Goal: Transaction & Acquisition: Purchase product/service

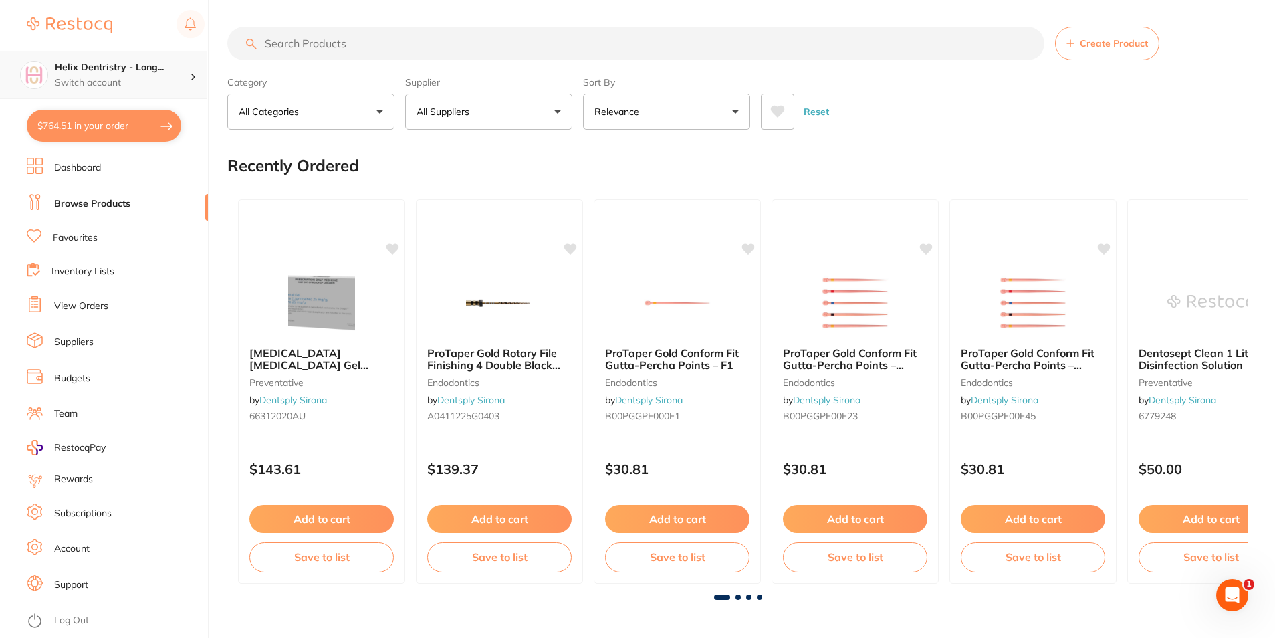
click at [148, 80] on p "Switch account" at bounding box center [122, 82] width 135 height 13
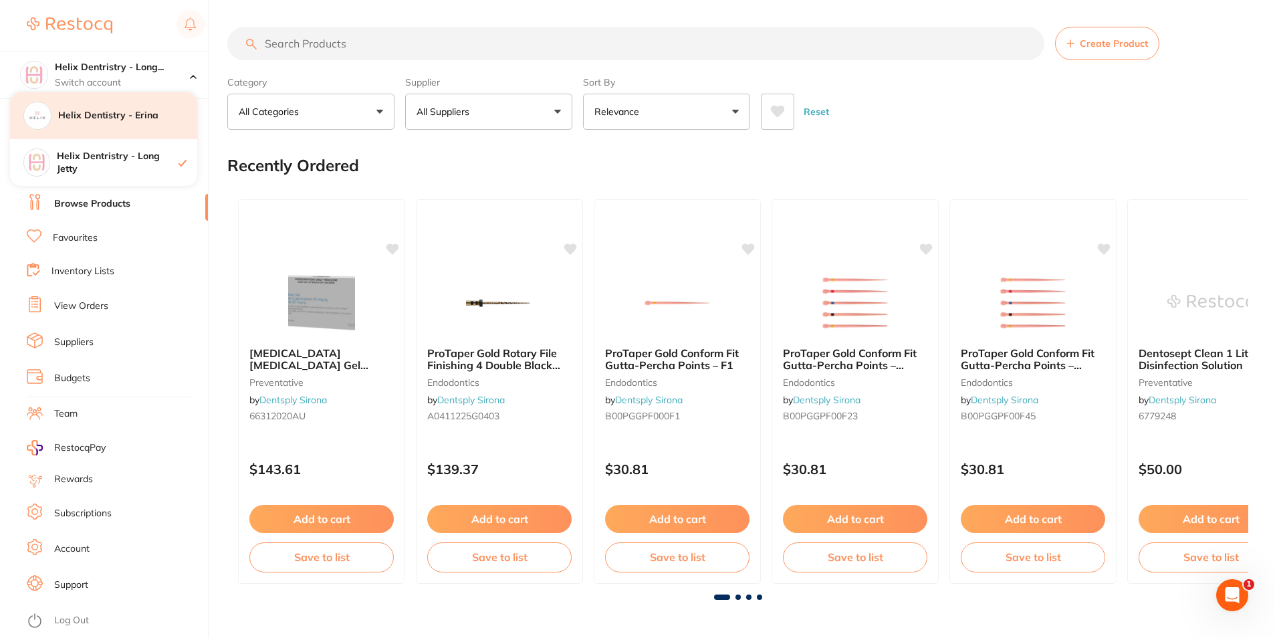
click at [139, 121] on h4 "Helix Dentistry - Erina" at bounding box center [127, 115] width 139 height 13
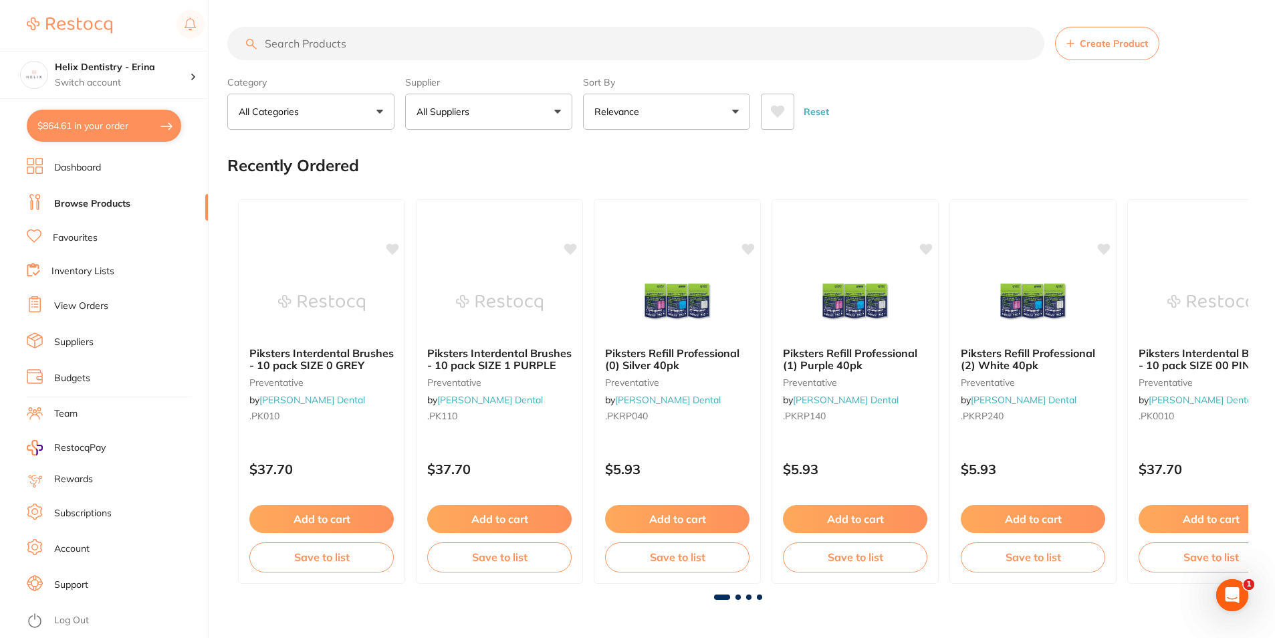
click at [146, 130] on button "$864.61 in your order" at bounding box center [104, 126] width 154 height 32
checkbox input "true"
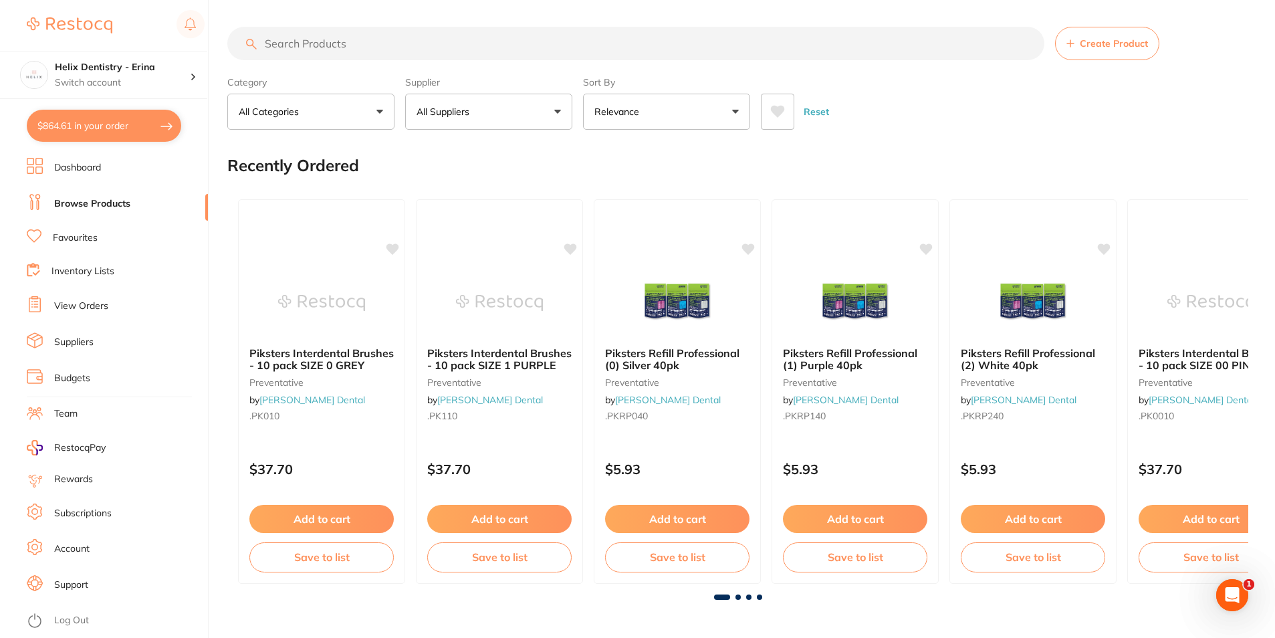
checkbox input "true"
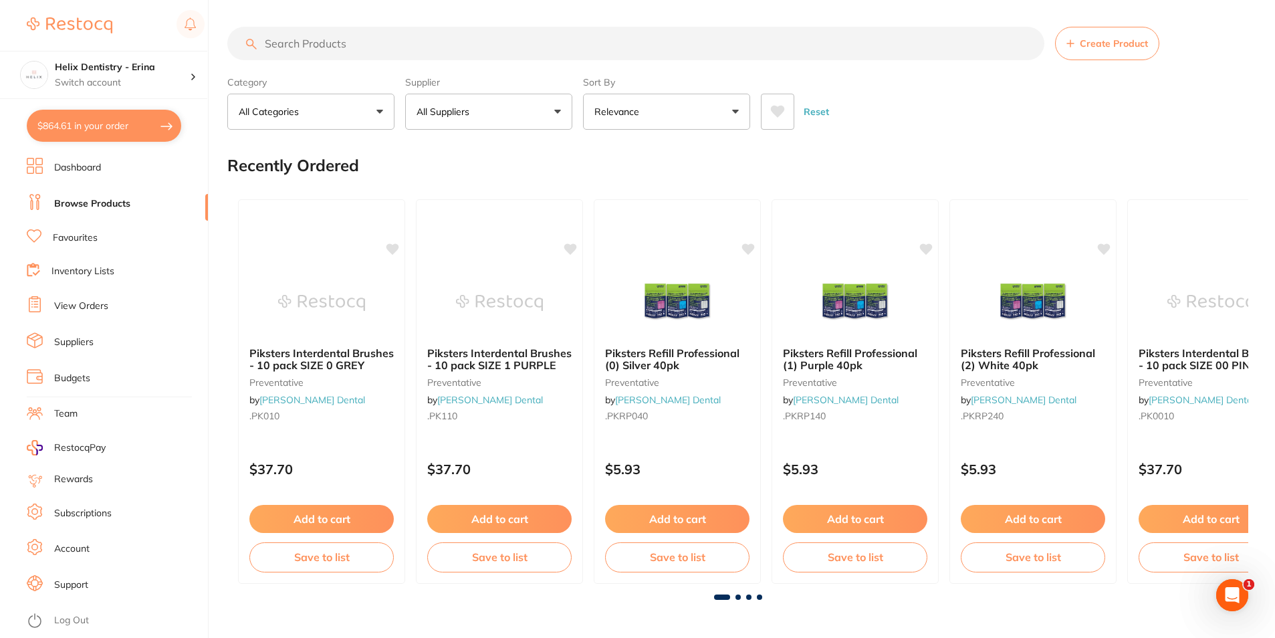
checkbox input "true"
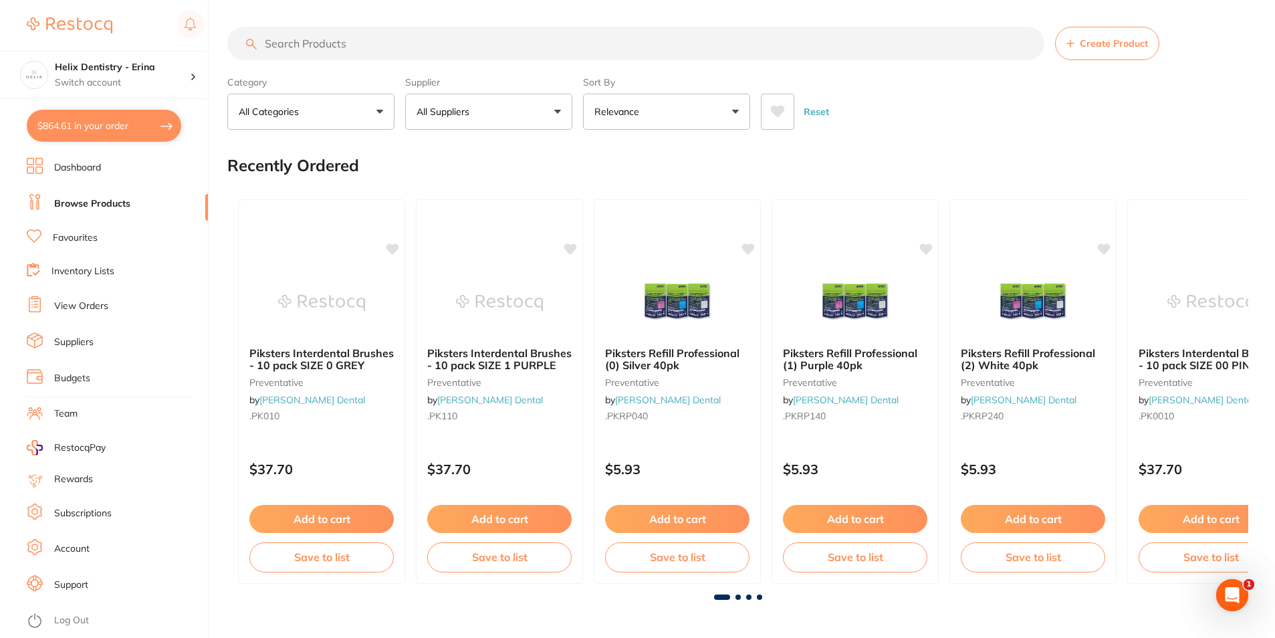
checkbox input "true"
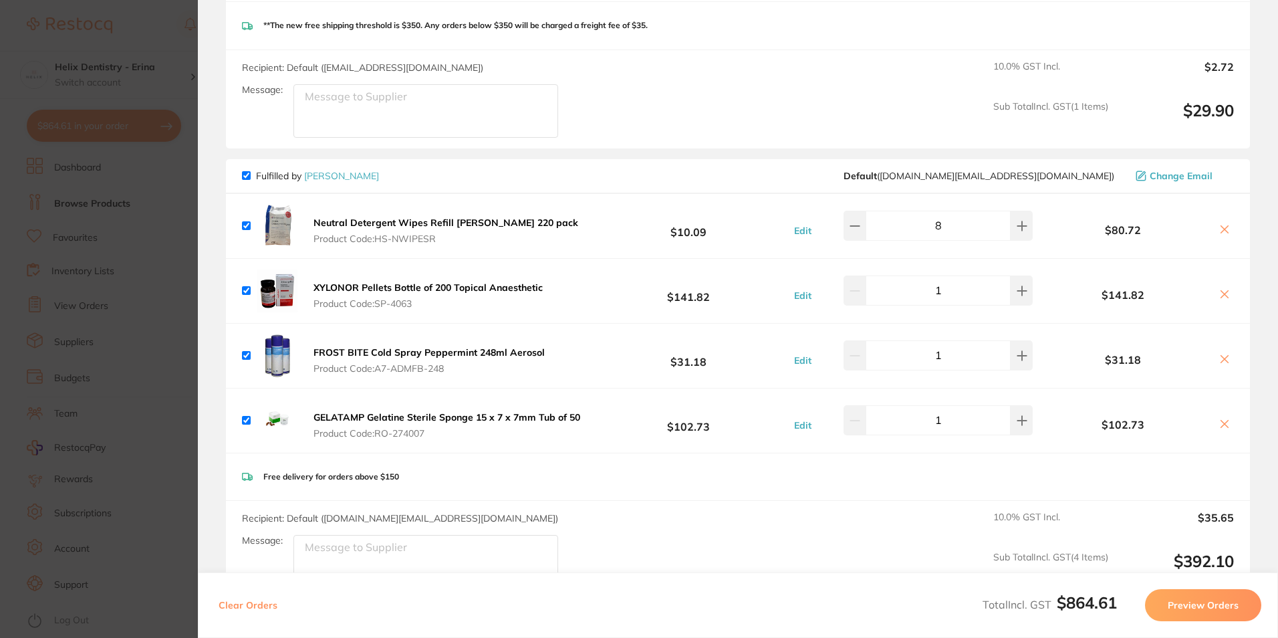
scroll to position [936, 0]
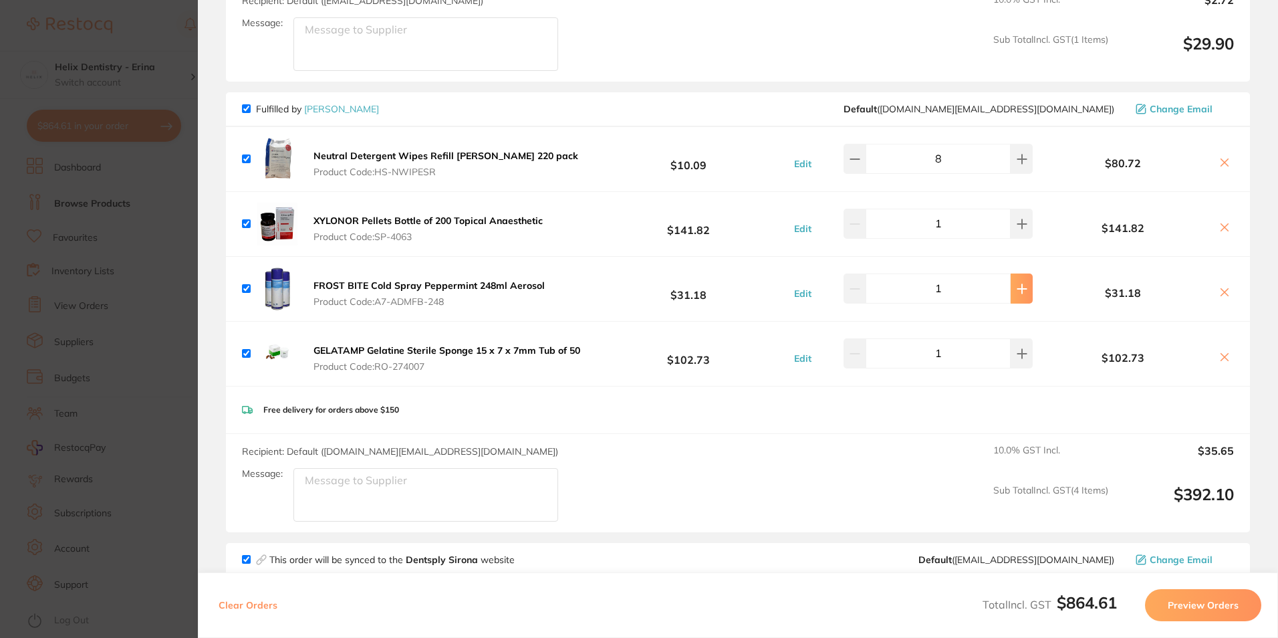
click at [1012, 295] on button at bounding box center [1022, 287] width 22 height 29
type input "2"
click at [164, 247] on section "Update RRP Set your pre negotiated price for this item. Item Agreed RRP (excl. …" at bounding box center [639, 319] width 1278 height 638
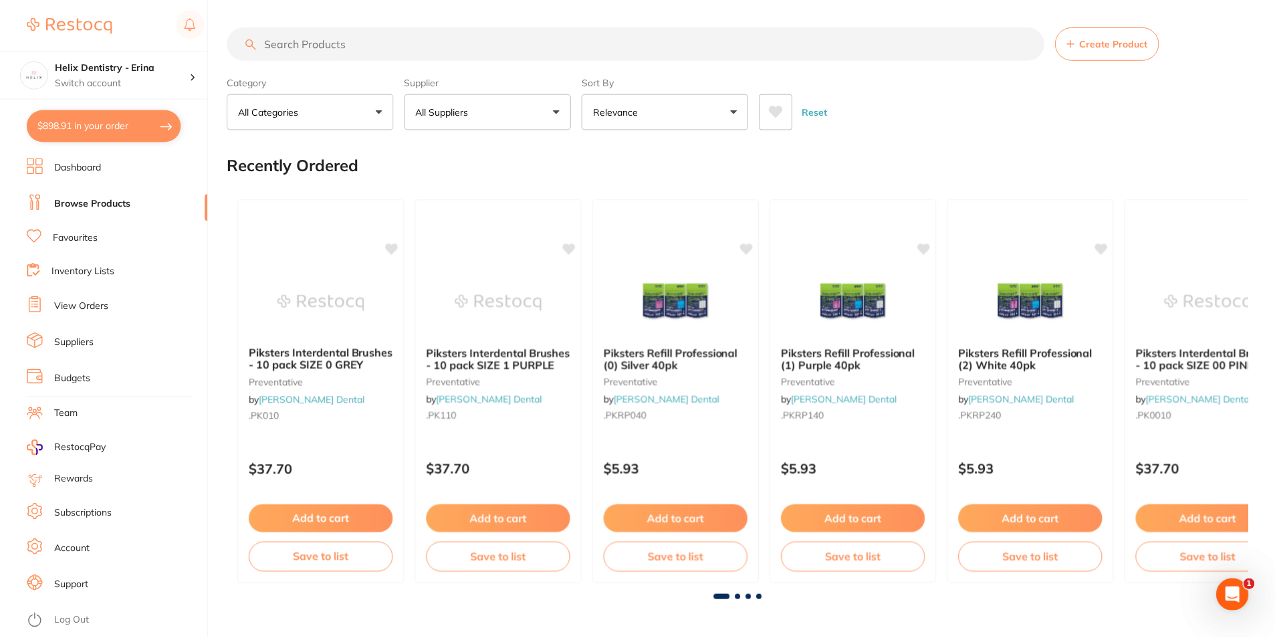
scroll to position [3, 0]
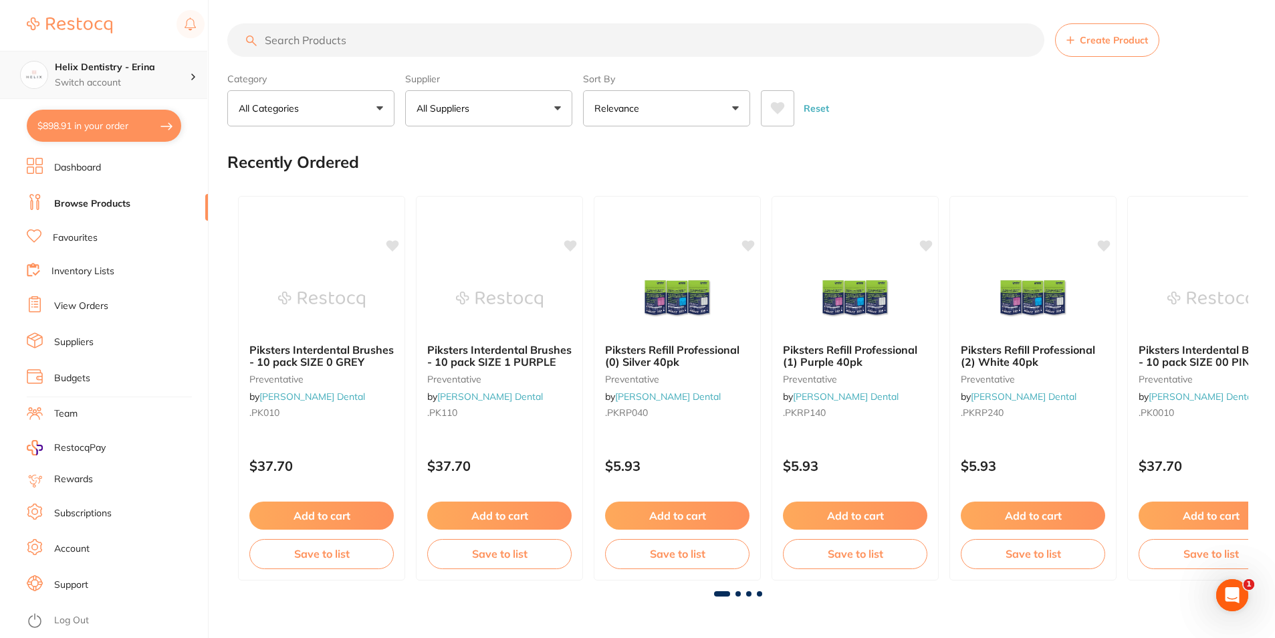
click at [173, 74] on h4 "Helix Dentistry - Erina" at bounding box center [122, 67] width 135 height 13
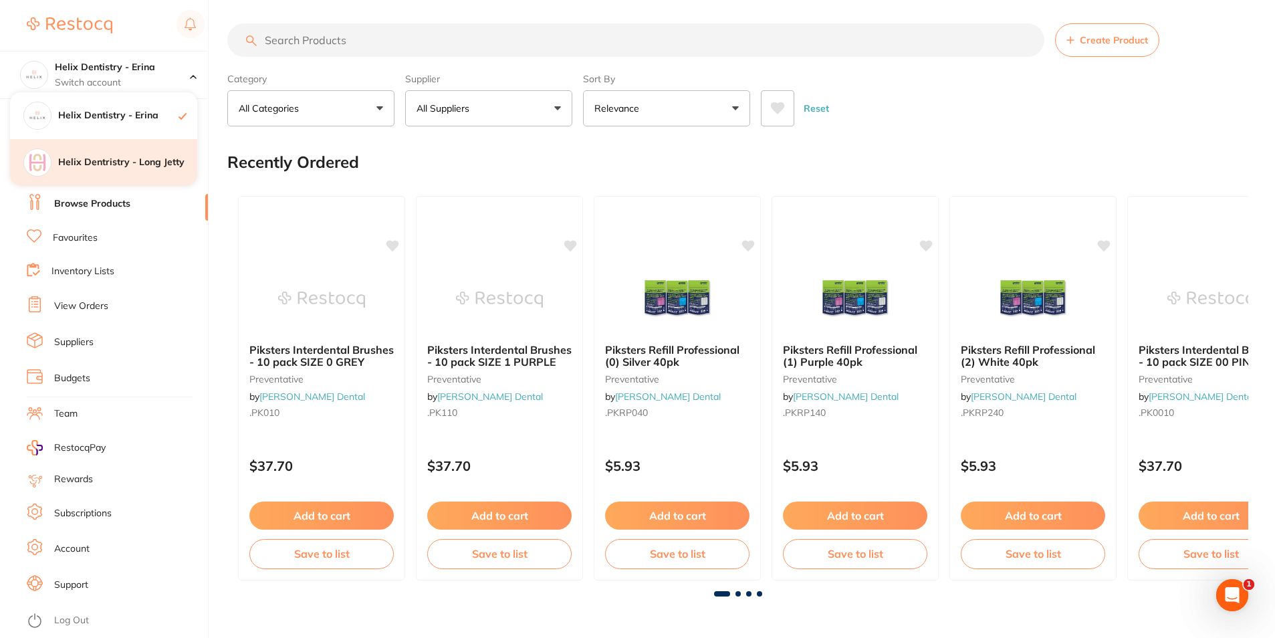
click at [149, 166] on h4 "Helix Dentristry - Long Jetty" at bounding box center [127, 162] width 139 height 13
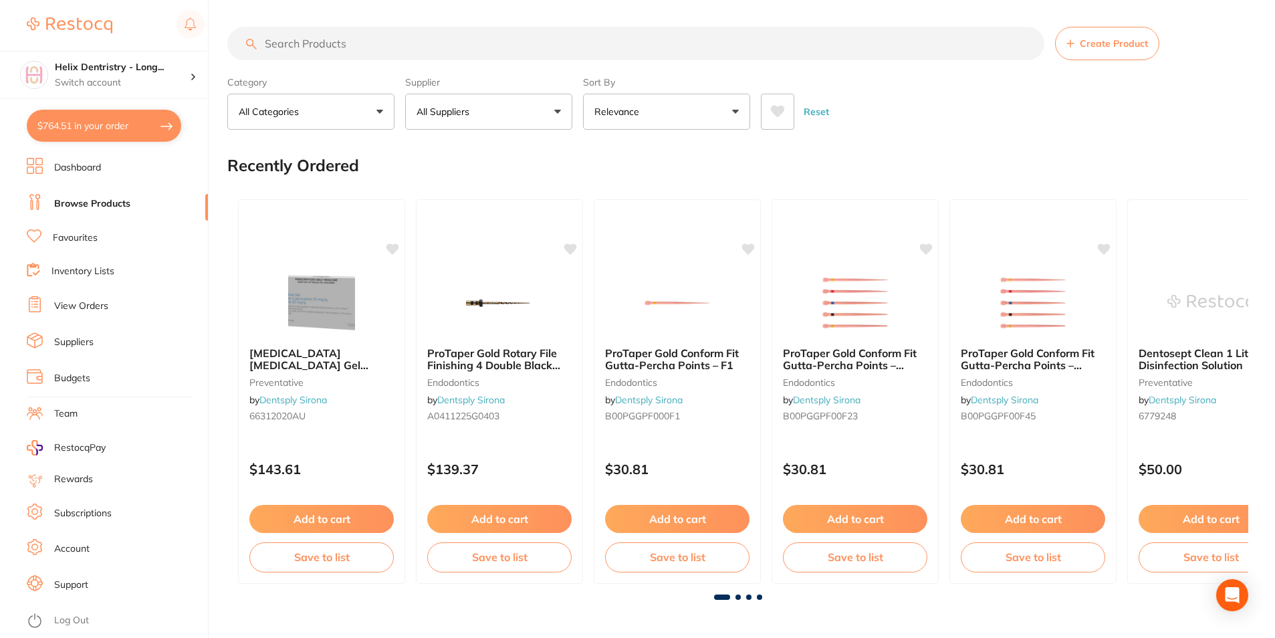
click at [137, 125] on button "$764.51 in your order" at bounding box center [104, 126] width 154 height 32
checkbox input "true"
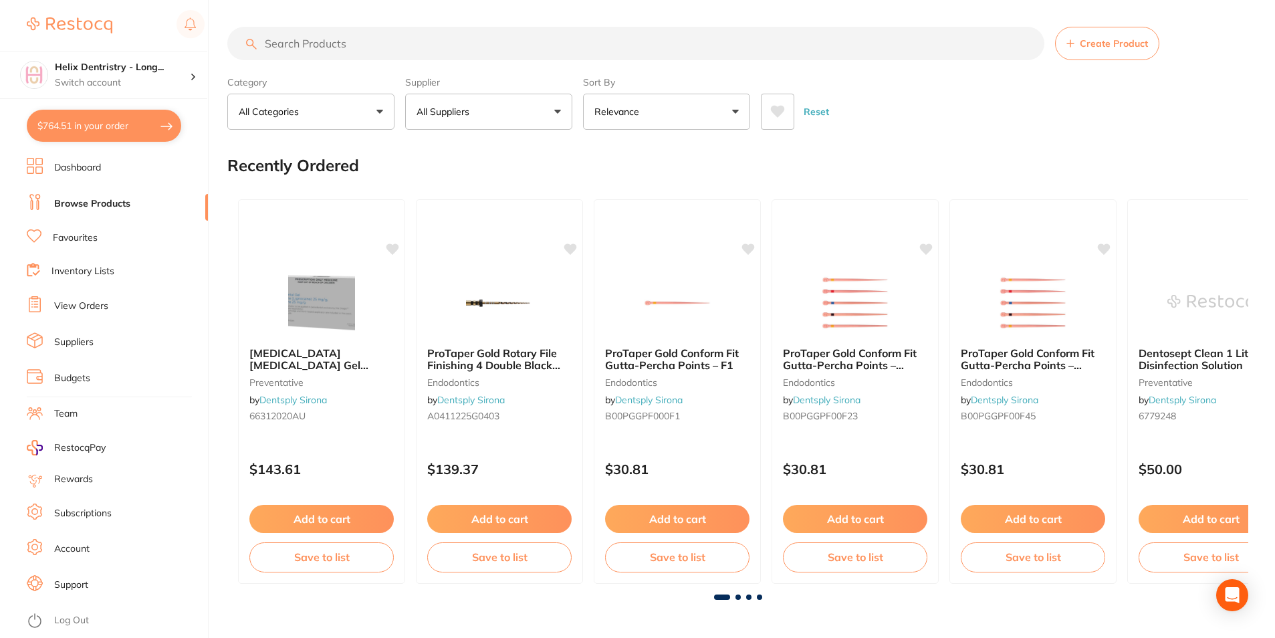
checkbox input "true"
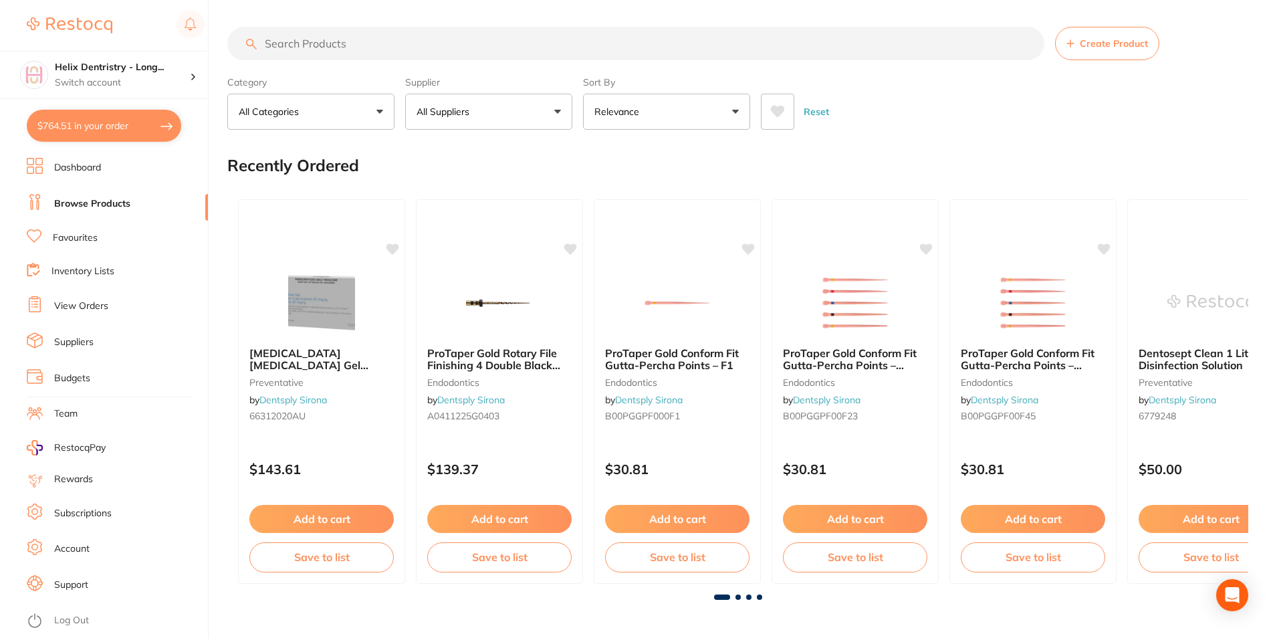
checkbox input "true"
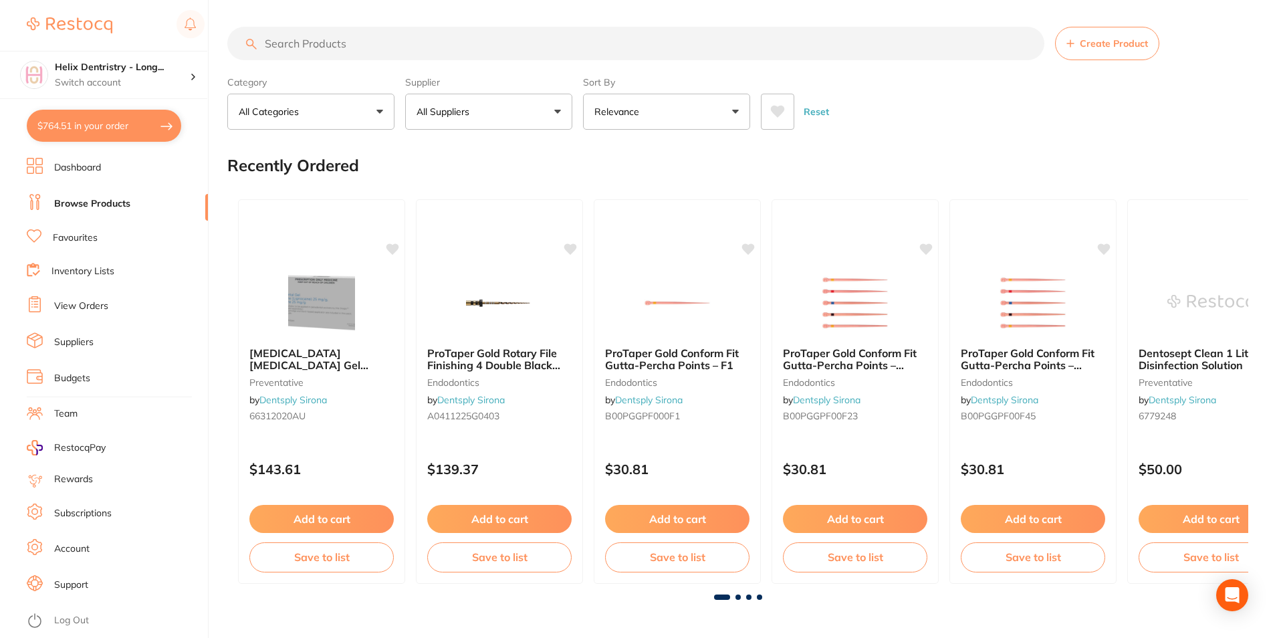
checkbox input "true"
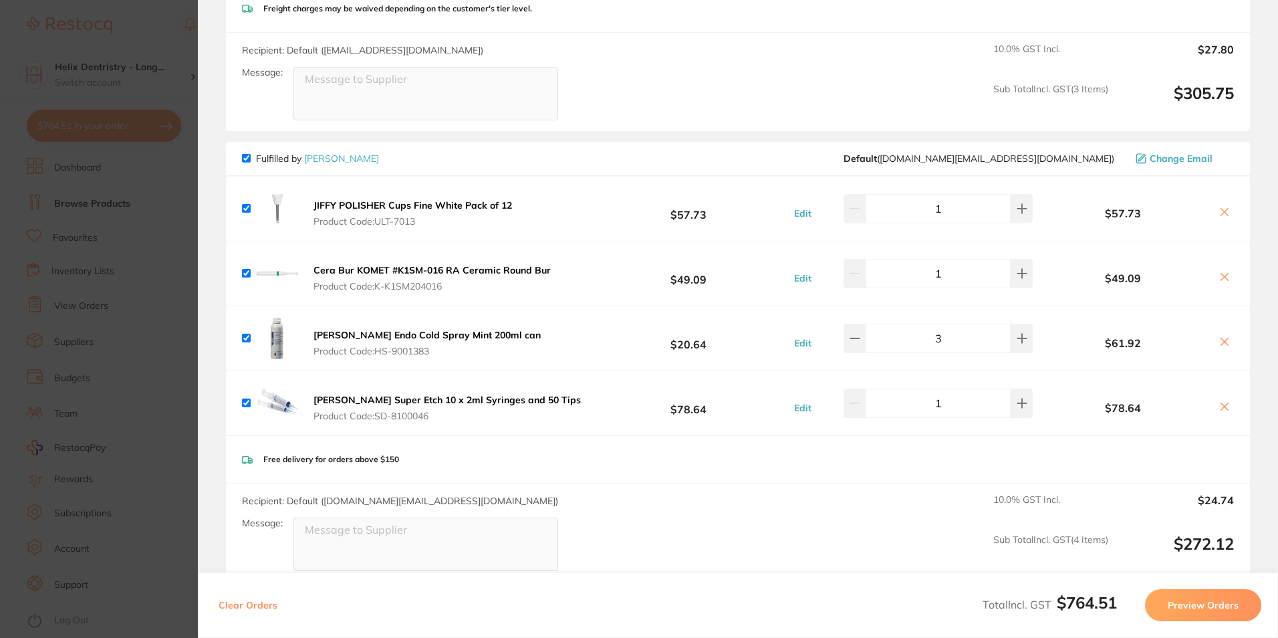
scroll to position [1270, 0]
click at [860, 332] on icon at bounding box center [855, 337] width 11 height 11
type input "2"
click at [193, 314] on section "Update RRP Set your pre negotiated price for this item. Item Agreed RRP (excl. …" at bounding box center [639, 319] width 1278 height 638
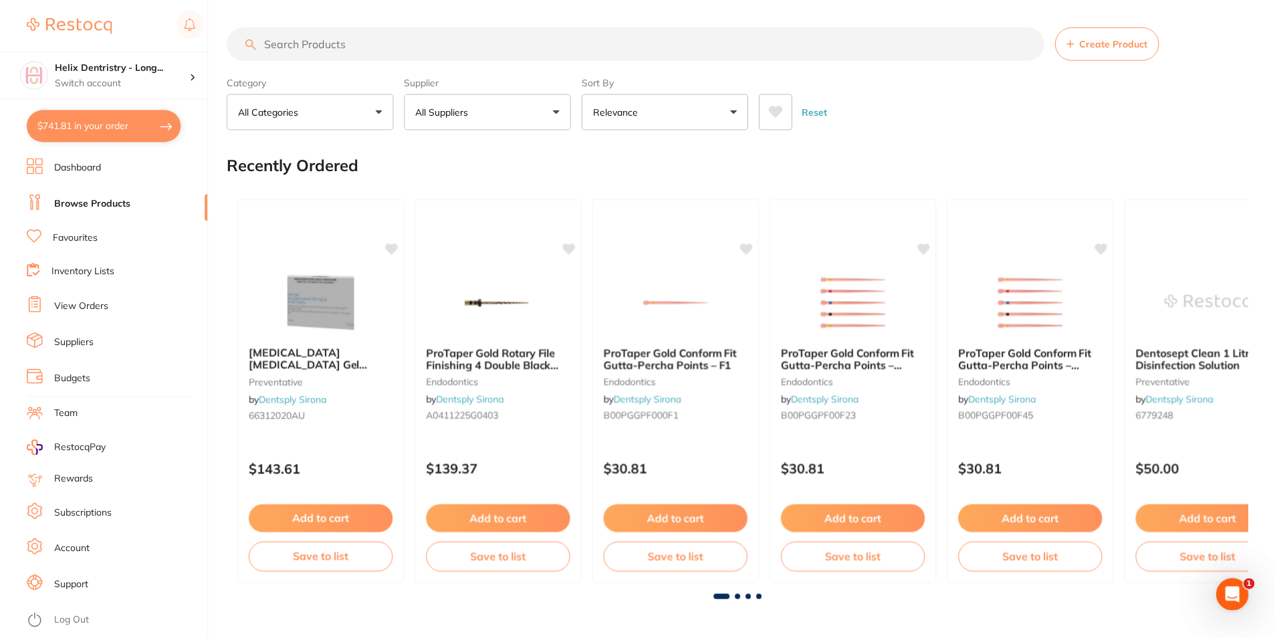
scroll to position [3, 0]
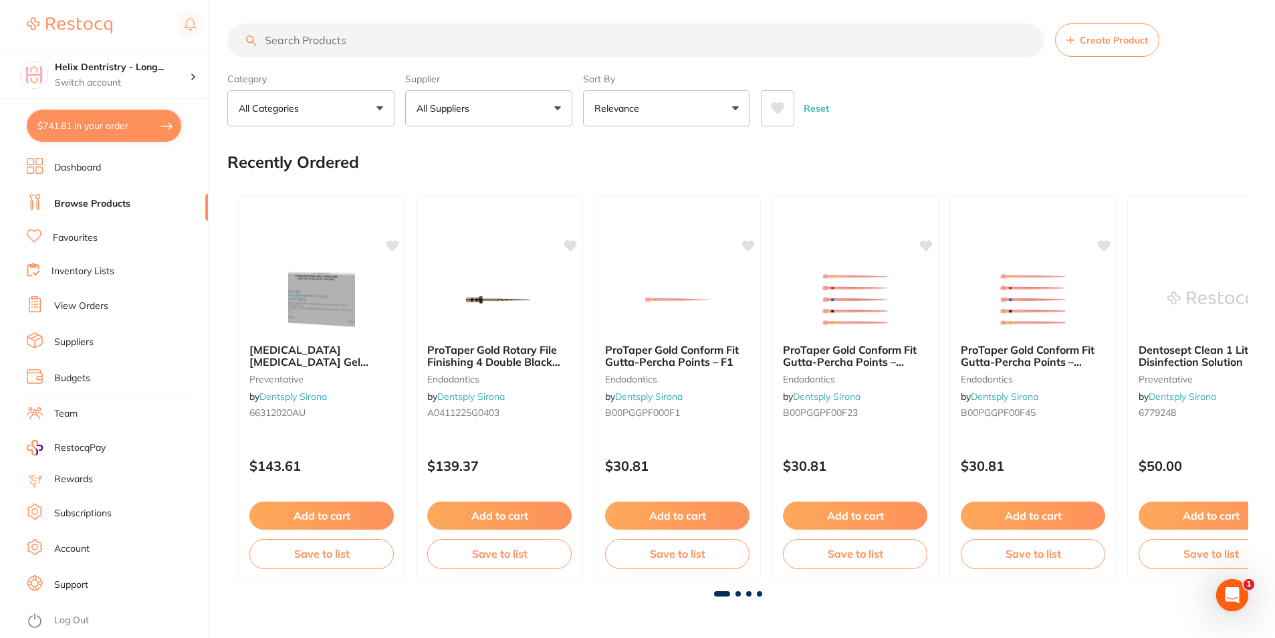
click at [259, 36] on input "search" at bounding box center [635, 39] width 817 height 33
type input "etch"
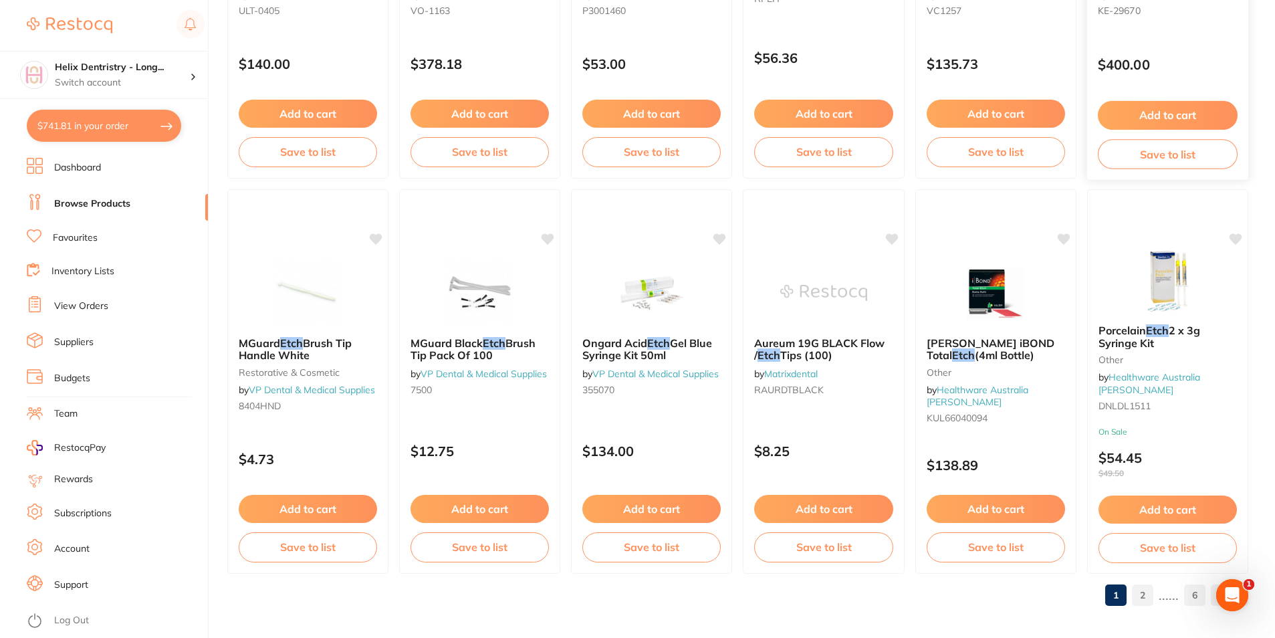
scroll to position [3166, 0]
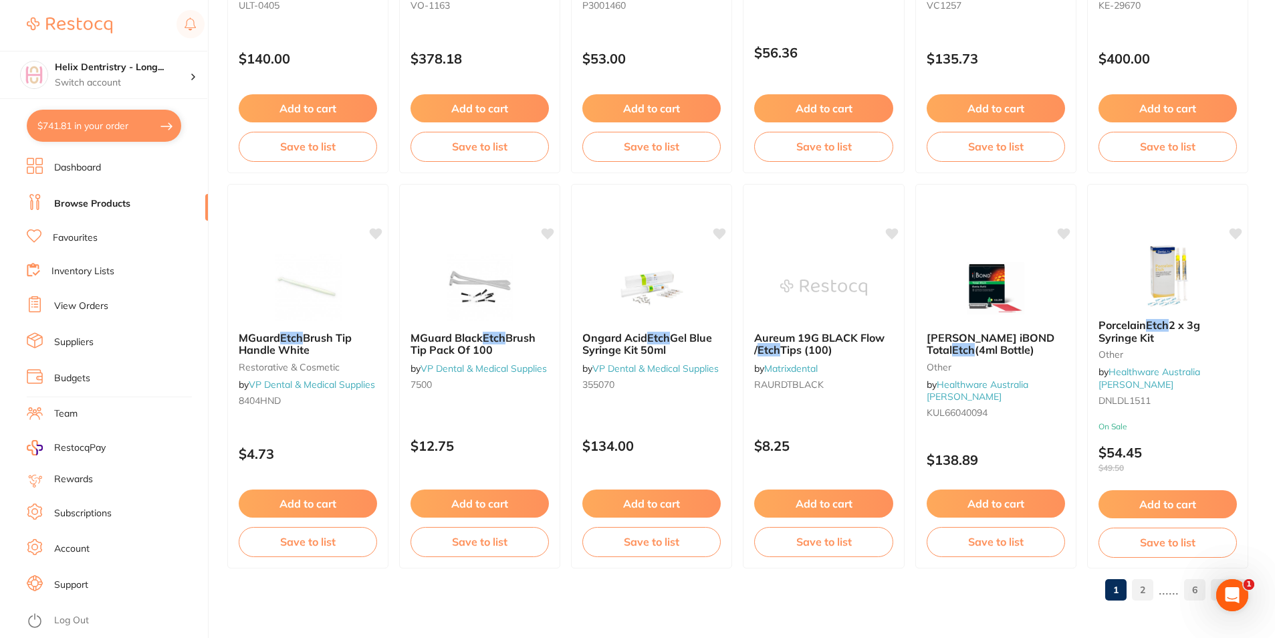
click at [1141, 590] on link "2" at bounding box center [1142, 589] width 21 height 27
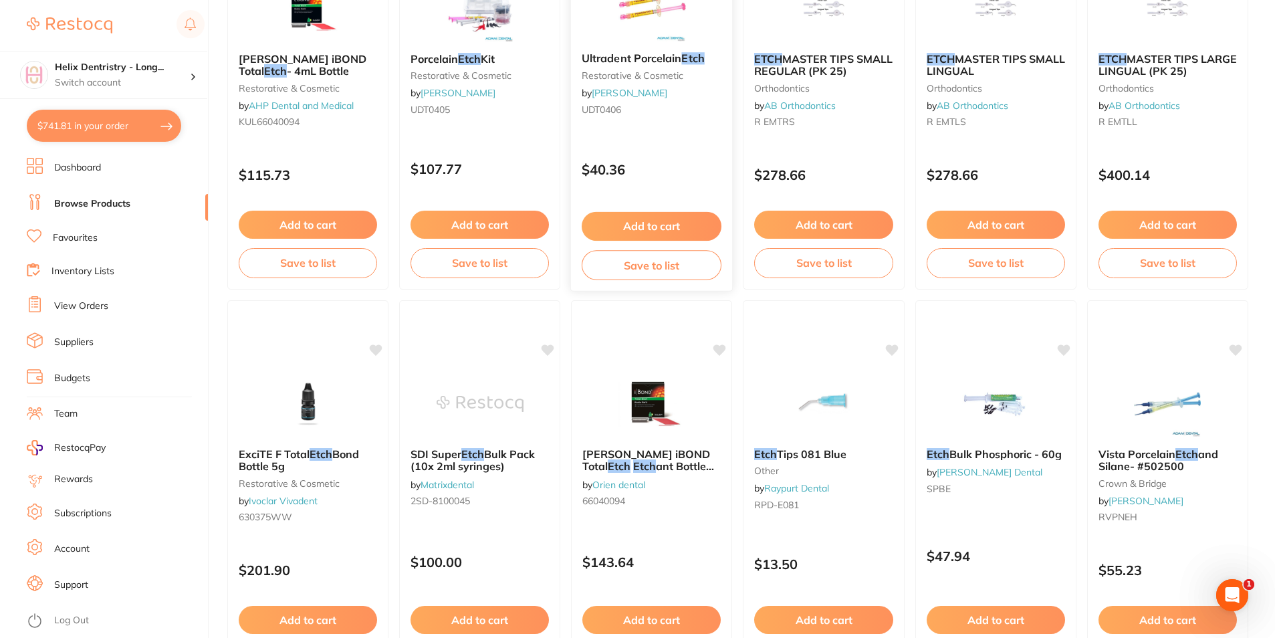
scroll to position [401, 0]
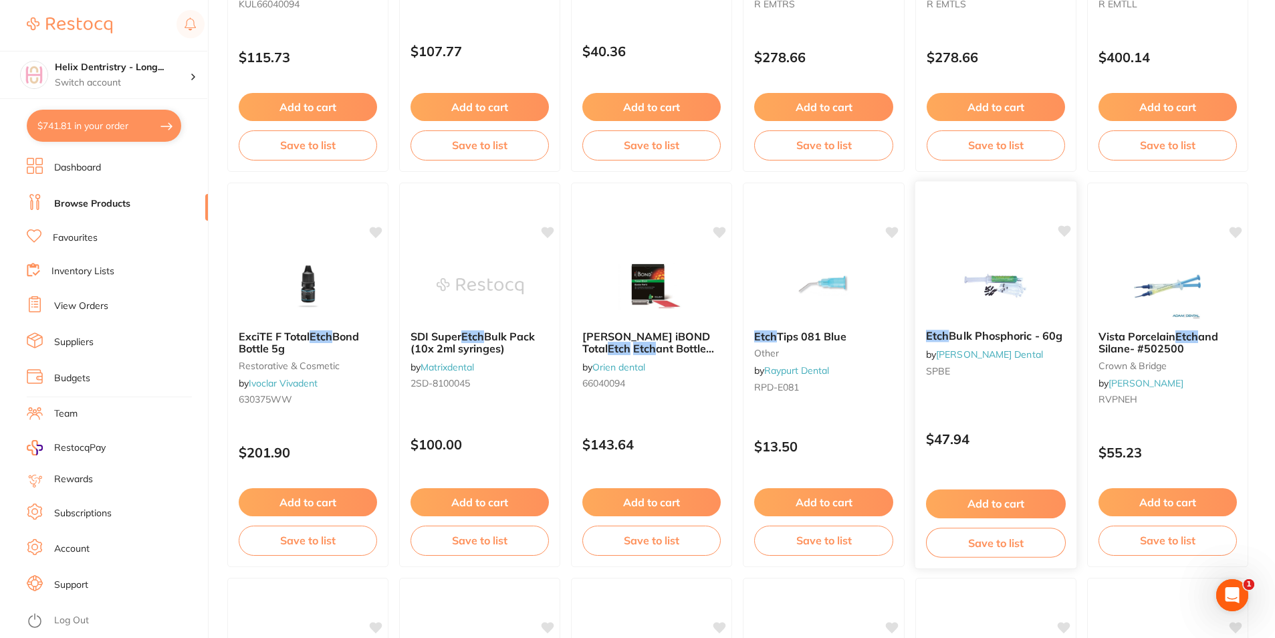
click at [1022, 289] on img at bounding box center [996, 285] width 88 height 68
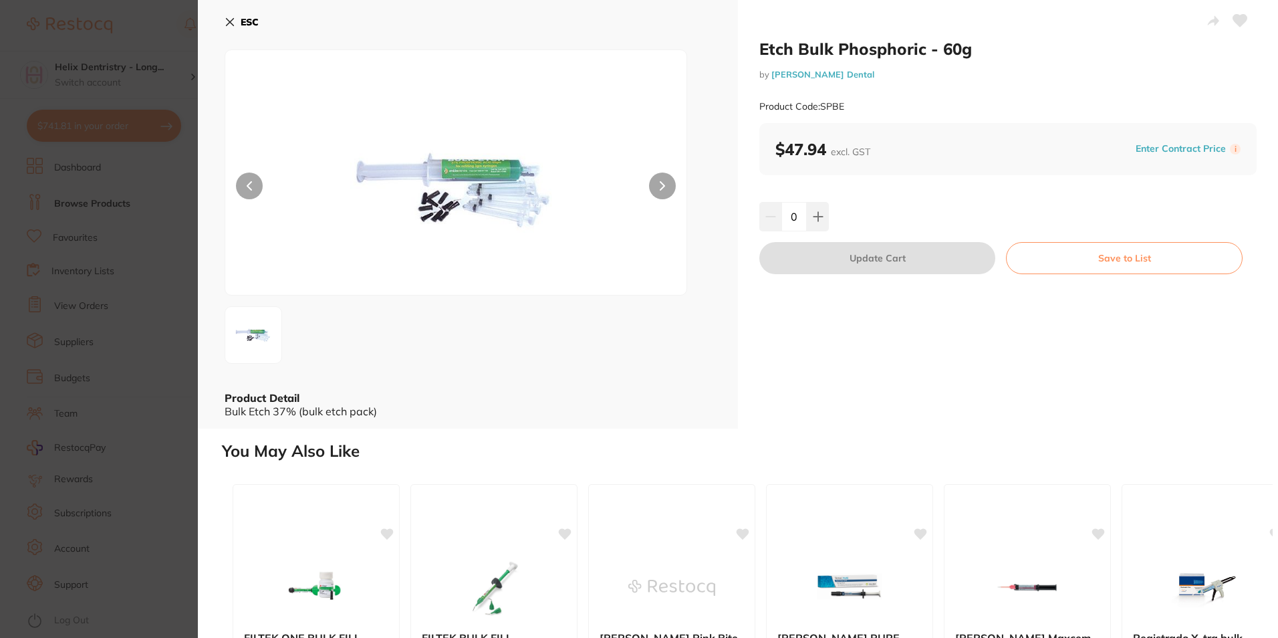
click at [177, 277] on section "Etch Bulk Phosphoric - 60g by Erskine Dental Product Code: SPBE ESC Product Det…" at bounding box center [639, 319] width 1278 height 638
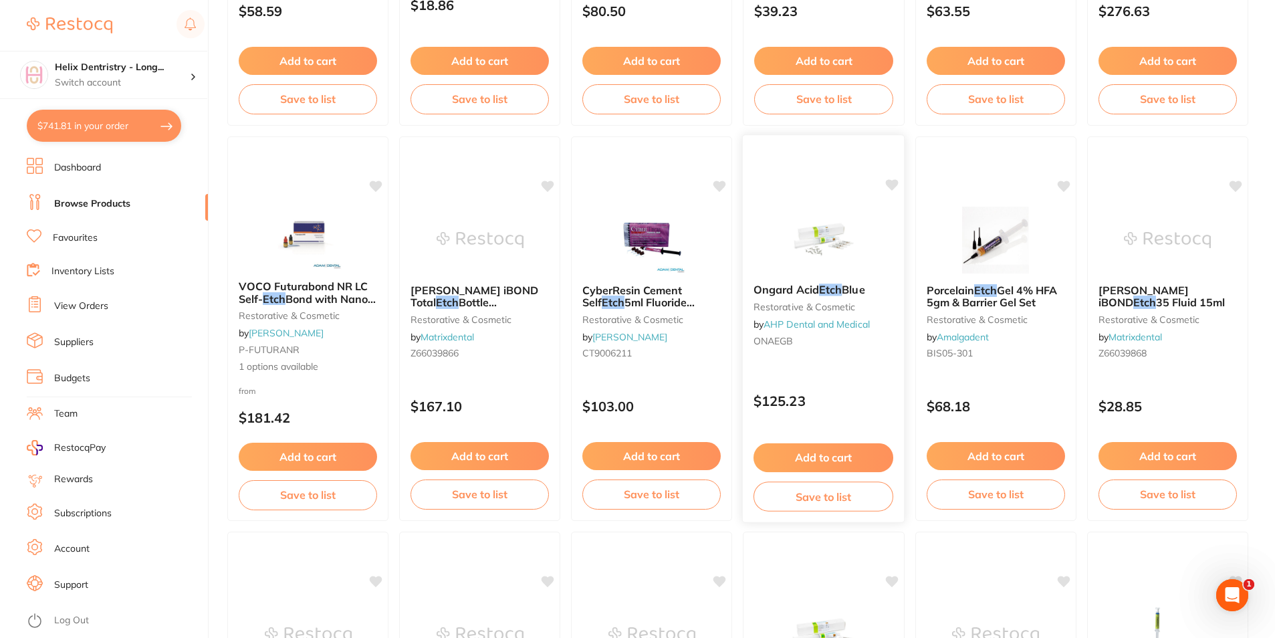
scroll to position [2942, 0]
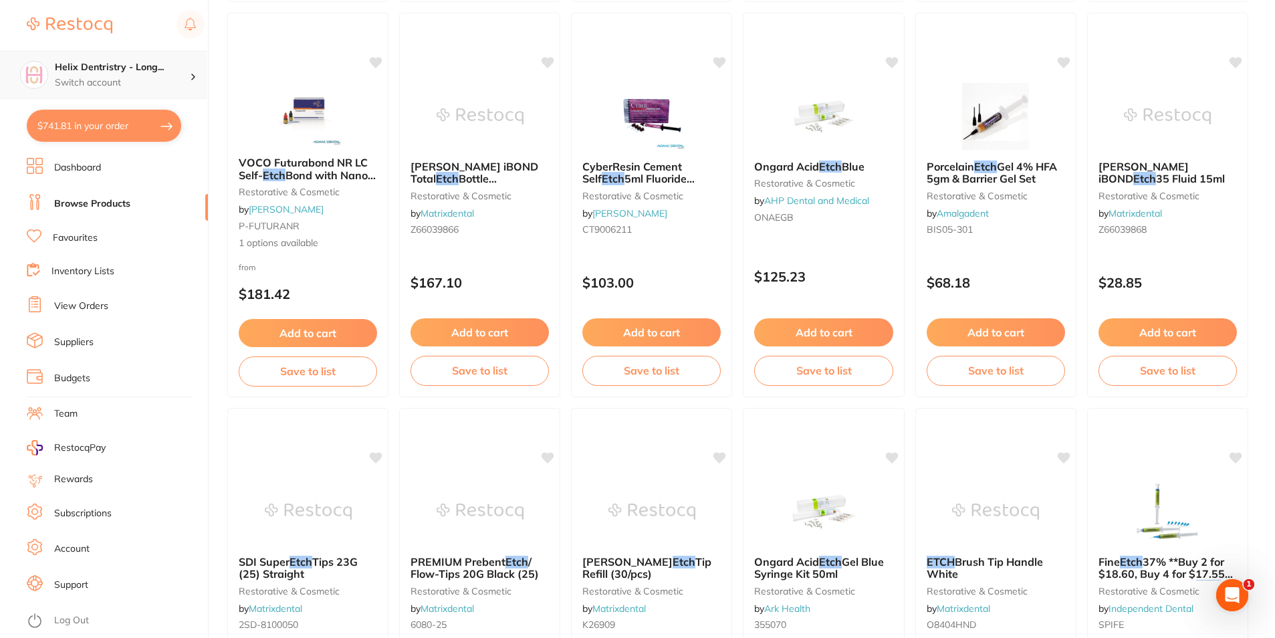
click at [131, 89] on p "Switch account" at bounding box center [122, 82] width 135 height 13
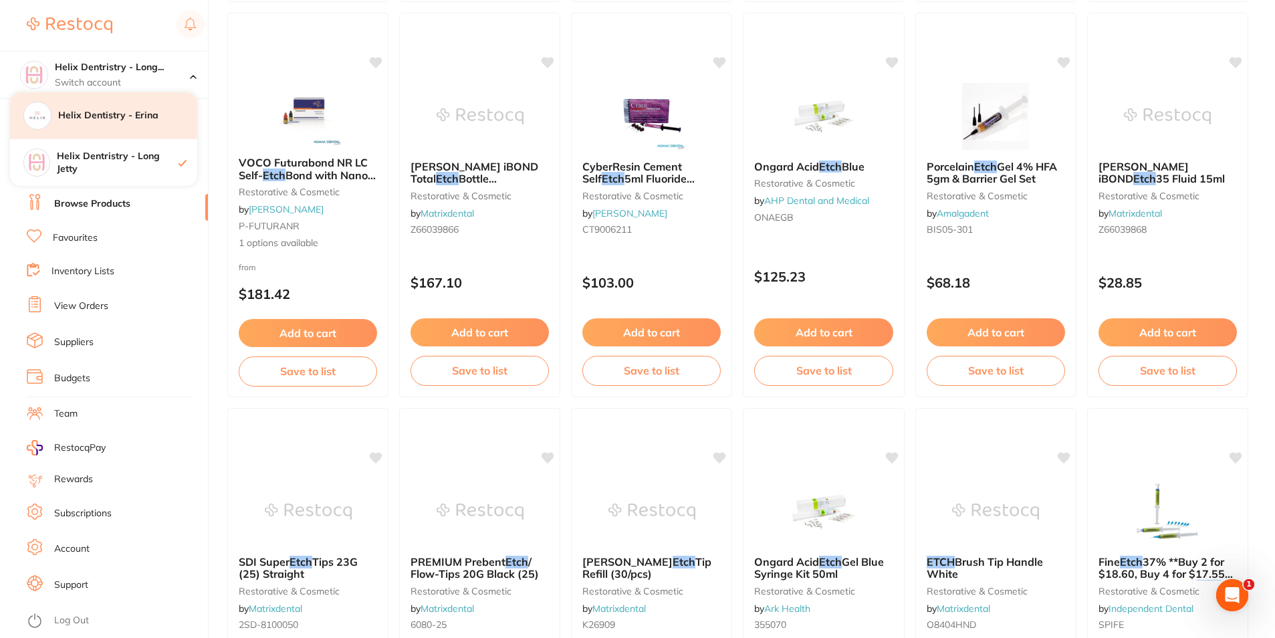
click at [140, 133] on div "Helix Dentistry - Erina" at bounding box center [103, 115] width 187 height 47
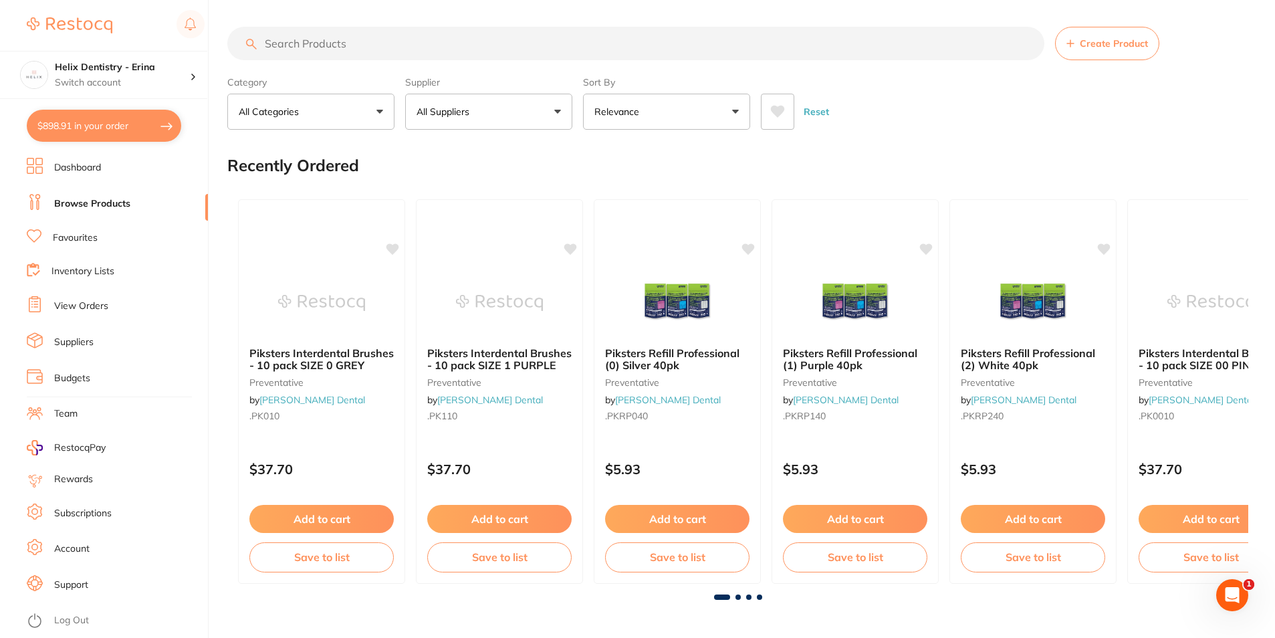
click at [405, 52] on input "search" at bounding box center [635, 43] width 817 height 33
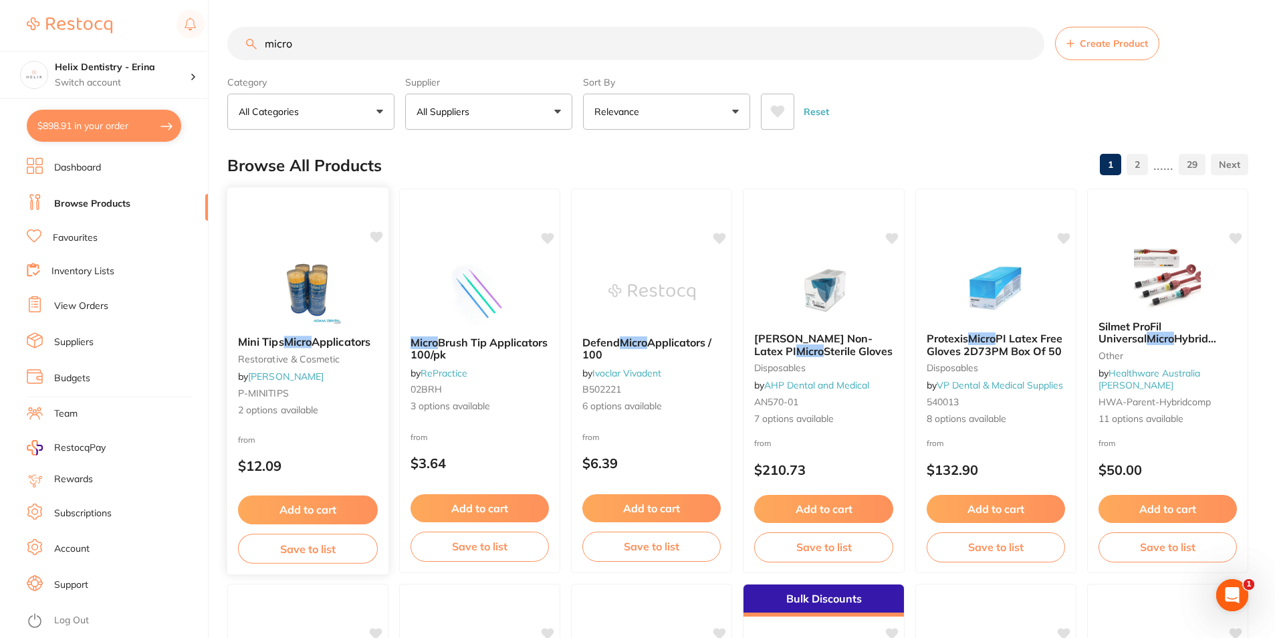
type input "micro"
click at [285, 246] on div "Mini Tips Micro Applicators restorative & cosmetic by Adam Dental P-MINITIPS 2 …" at bounding box center [308, 381] width 163 height 388
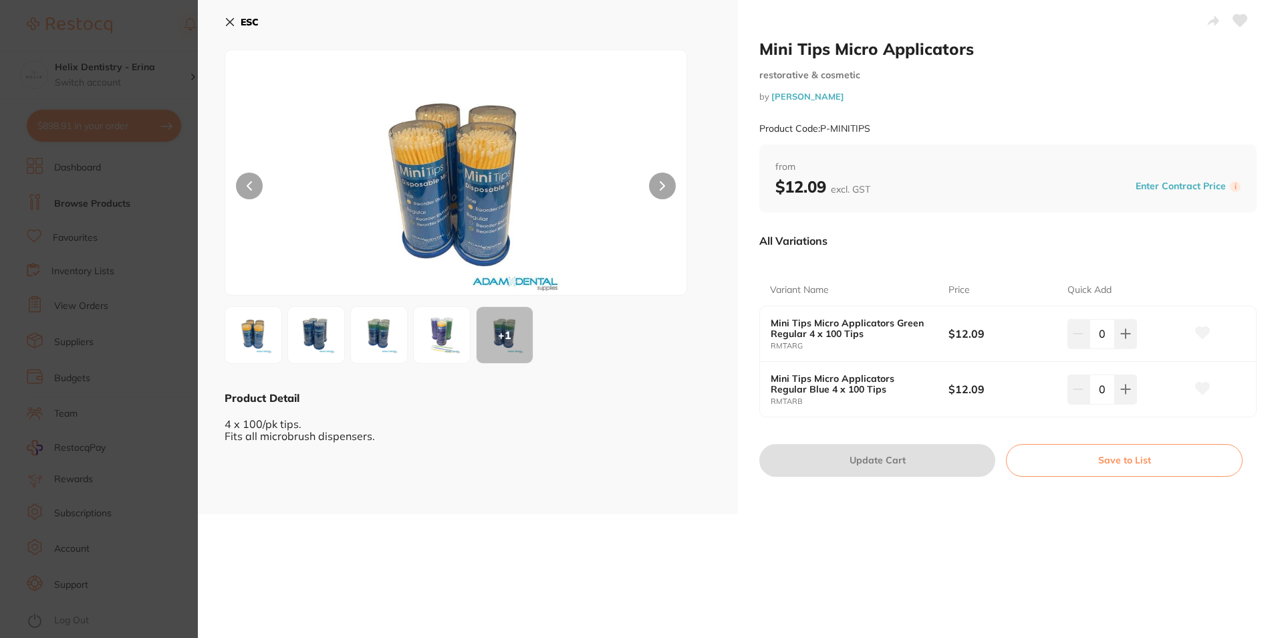
click at [435, 329] on img at bounding box center [442, 335] width 48 height 48
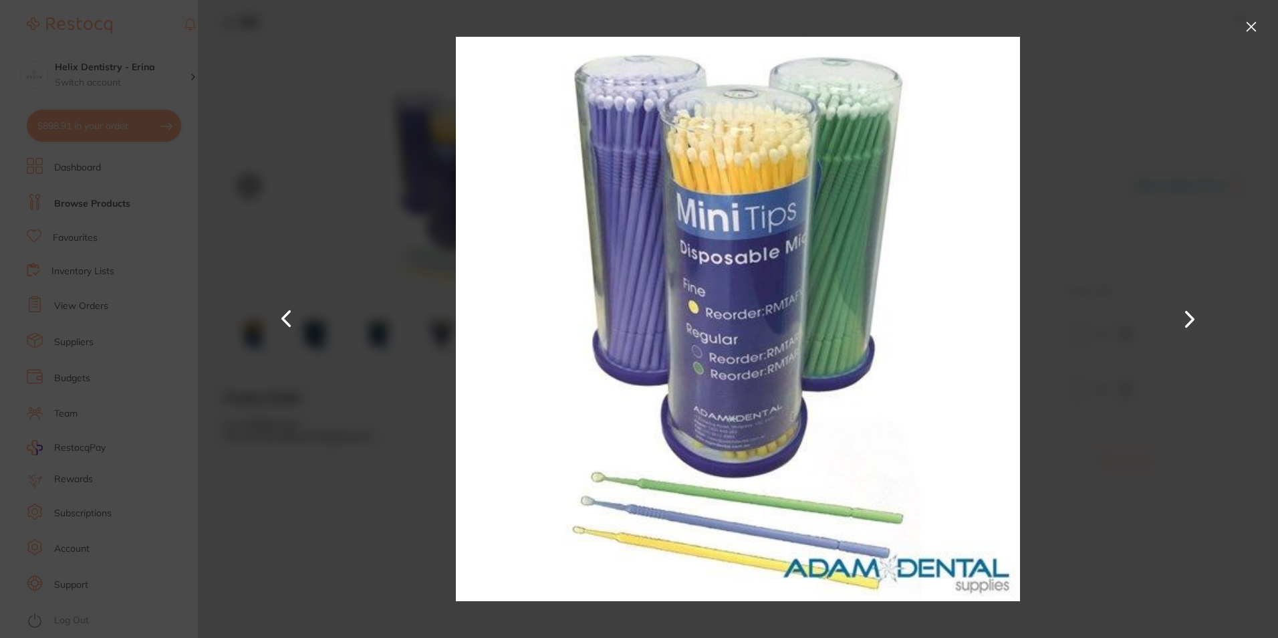
click at [394, 446] on div at bounding box center [738, 319] width 1080 height 638
click at [1241, 29] on button at bounding box center [1251, 26] width 21 height 21
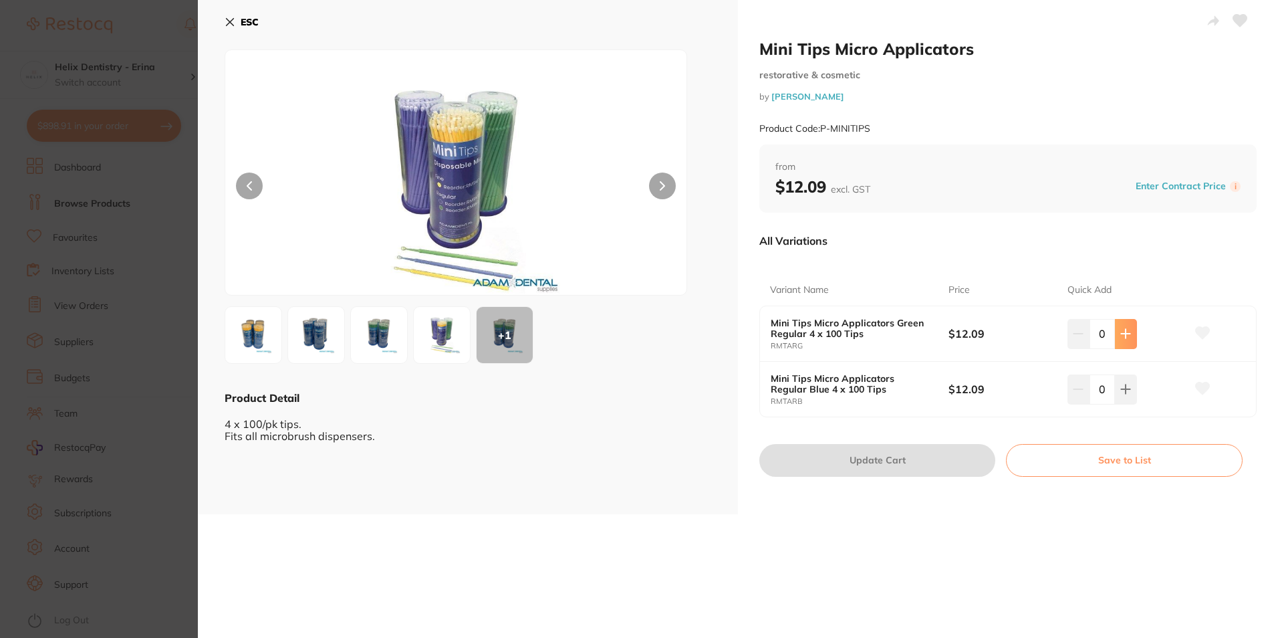
click at [1126, 332] on icon at bounding box center [1126, 333] width 11 height 11
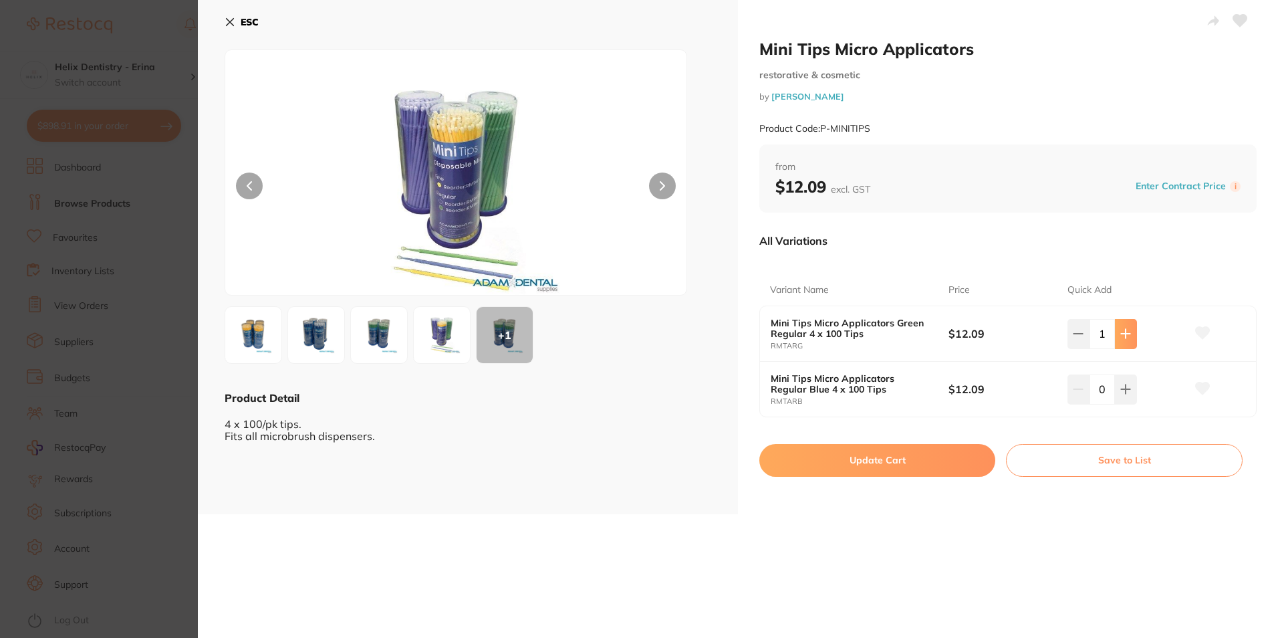
click at [1126, 332] on icon at bounding box center [1126, 333] width 11 height 11
click at [1079, 337] on icon at bounding box center [1078, 333] width 11 height 11
type input "1"
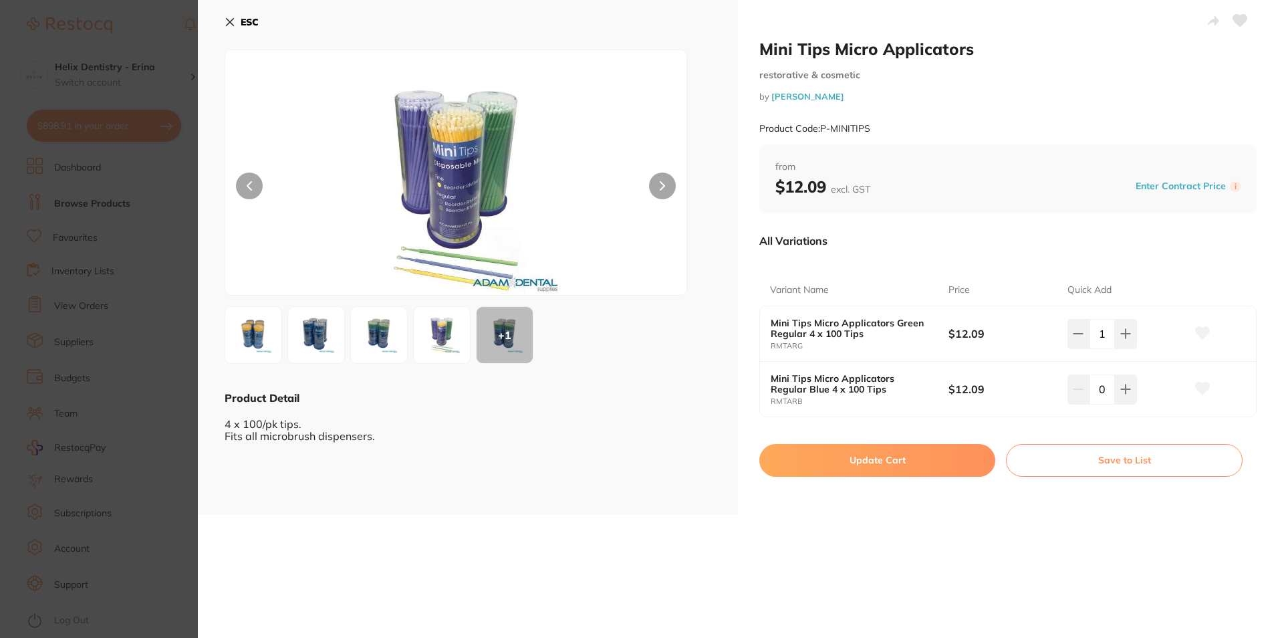
click at [800, 456] on button "Update Cart" at bounding box center [878, 460] width 236 height 32
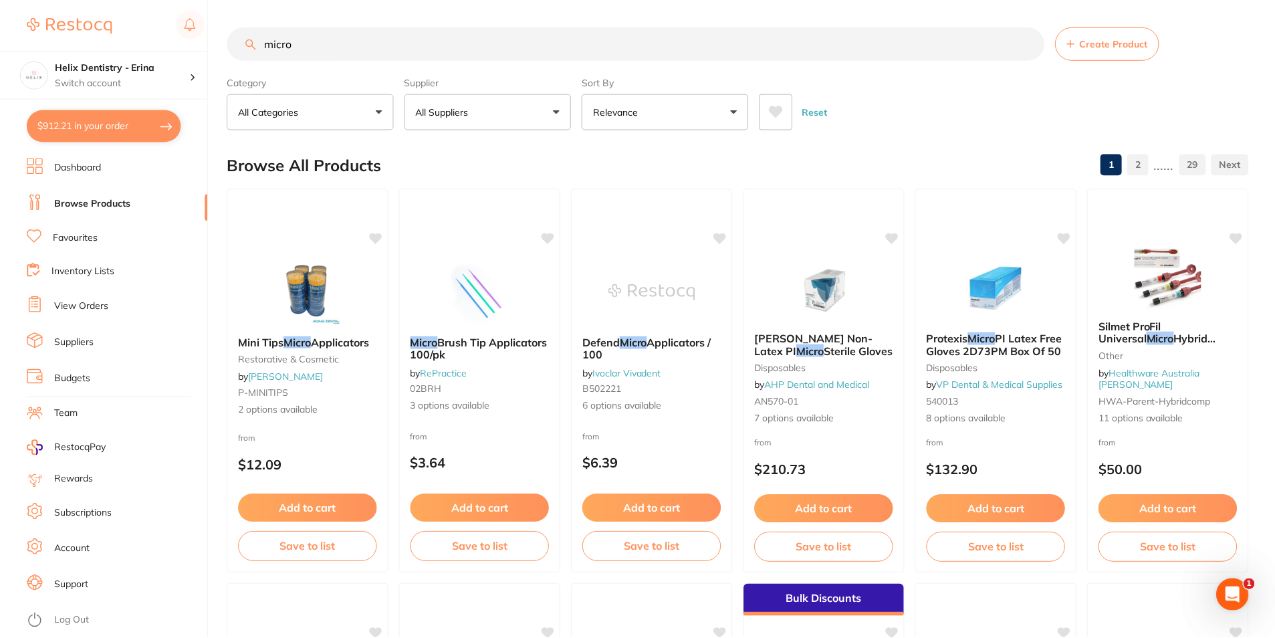
scroll to position [2942, 0]
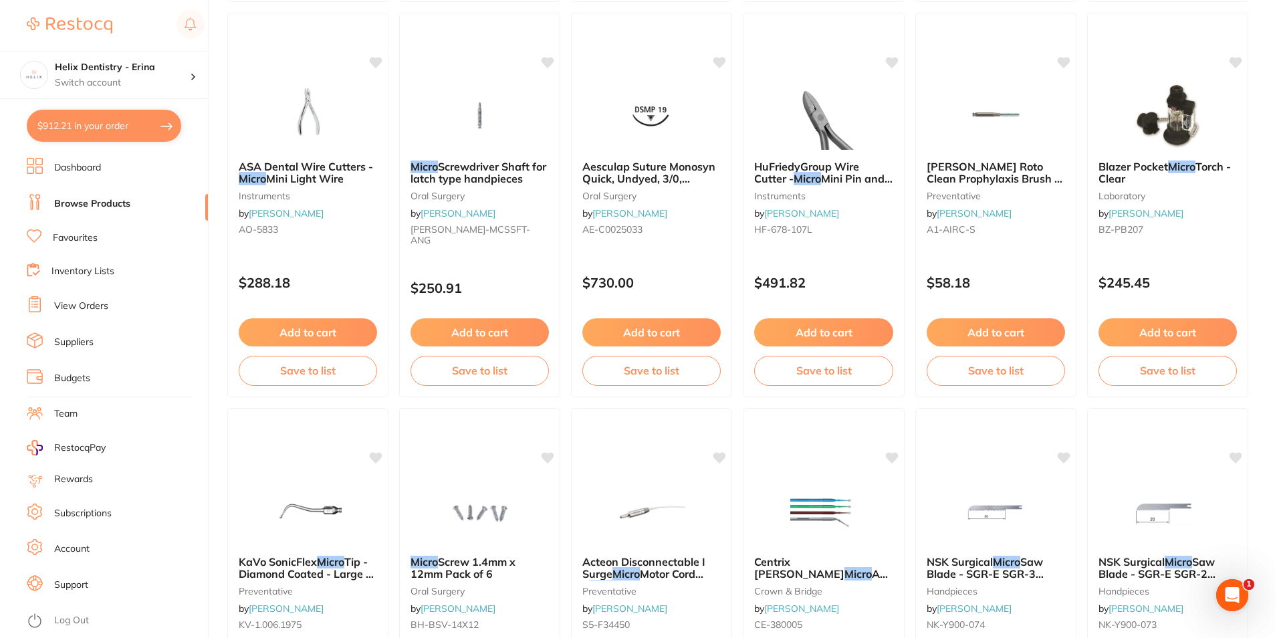
click at [81, 121] on button "$912.21 in your order" at bounding box center [104, 126] width 154 height 32
checkbox input "true"
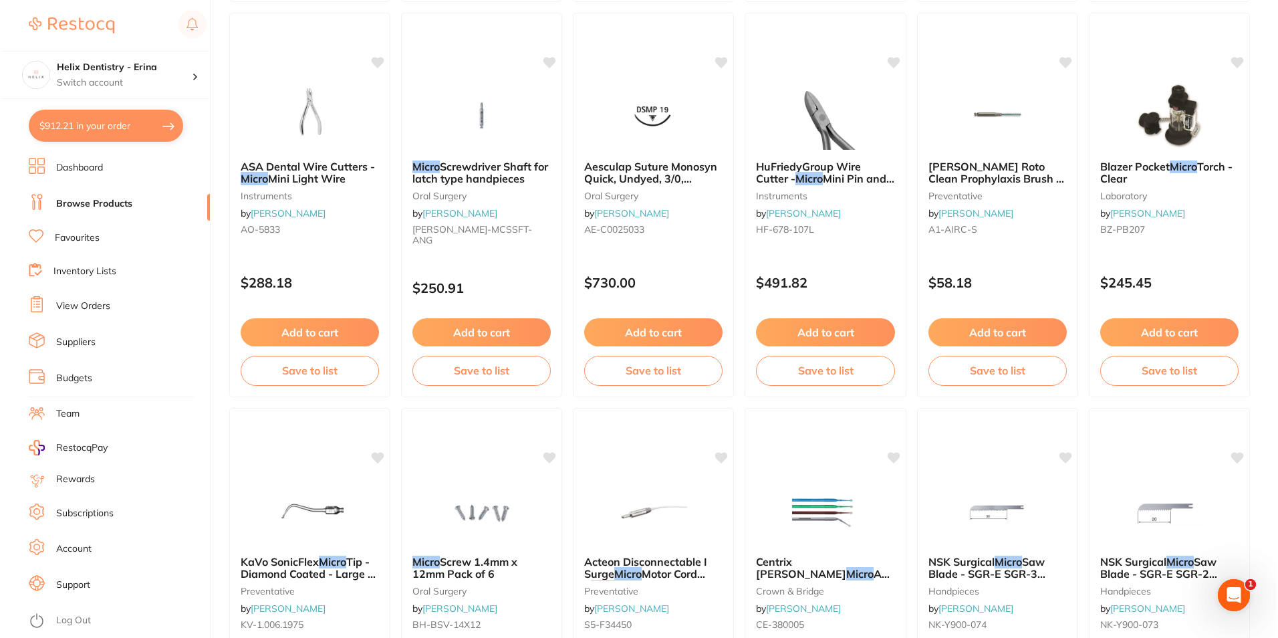
checkbox input "true"
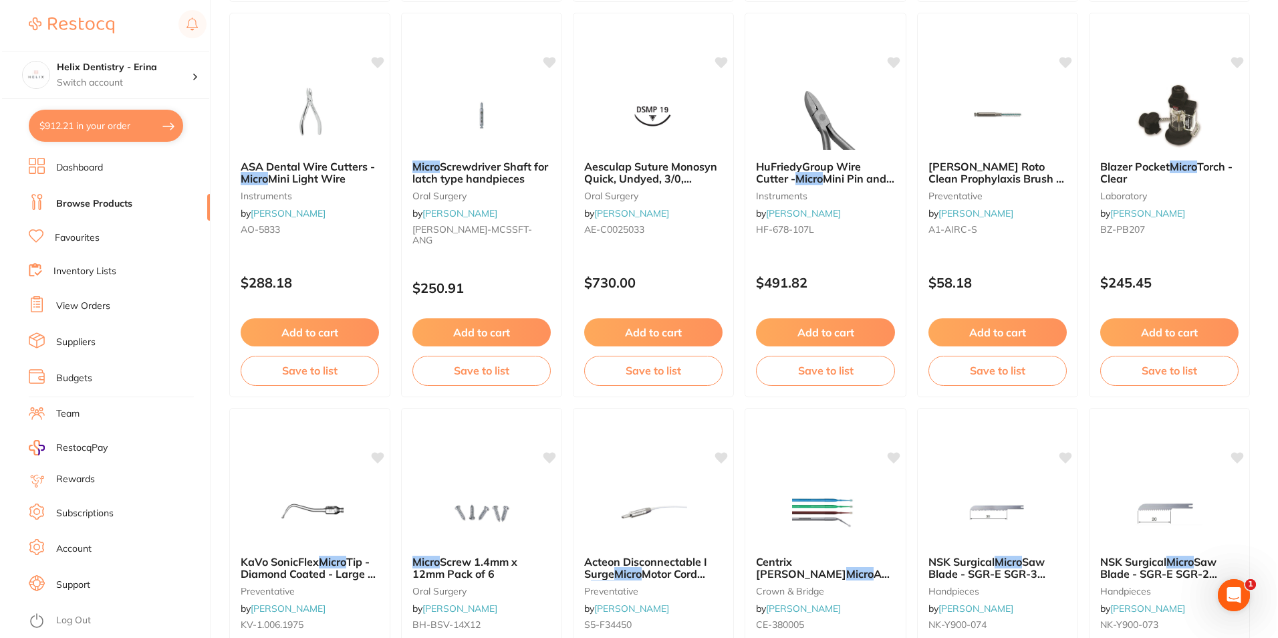
checkbox input "true"
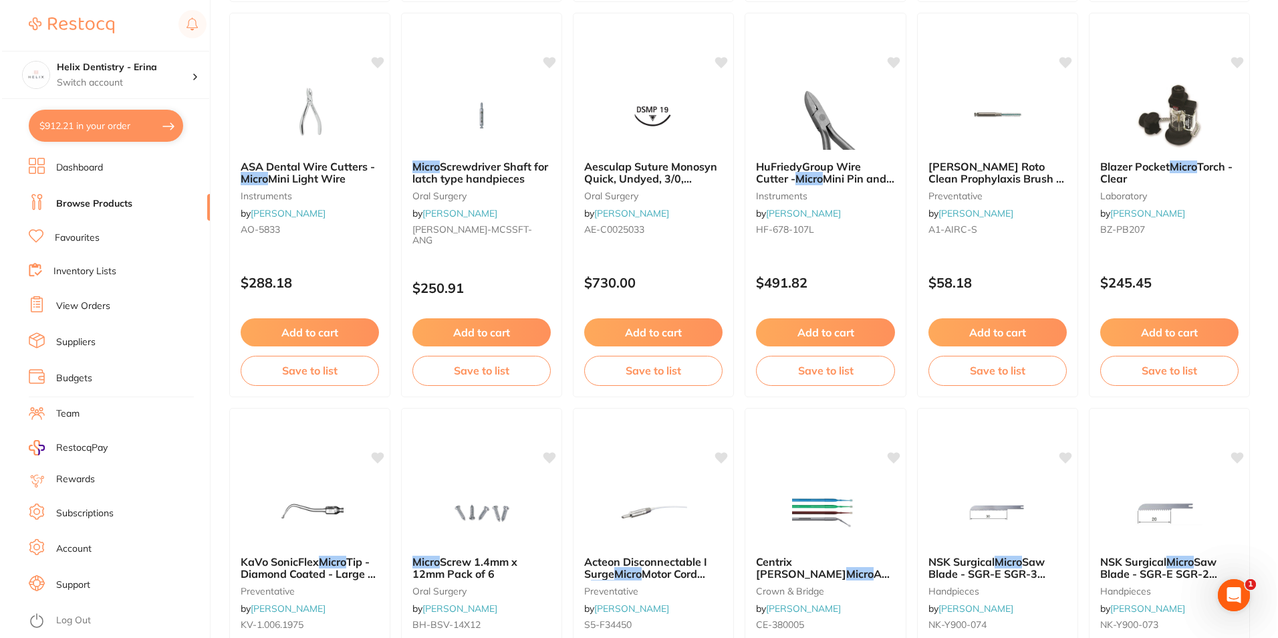
checkbox input "true"
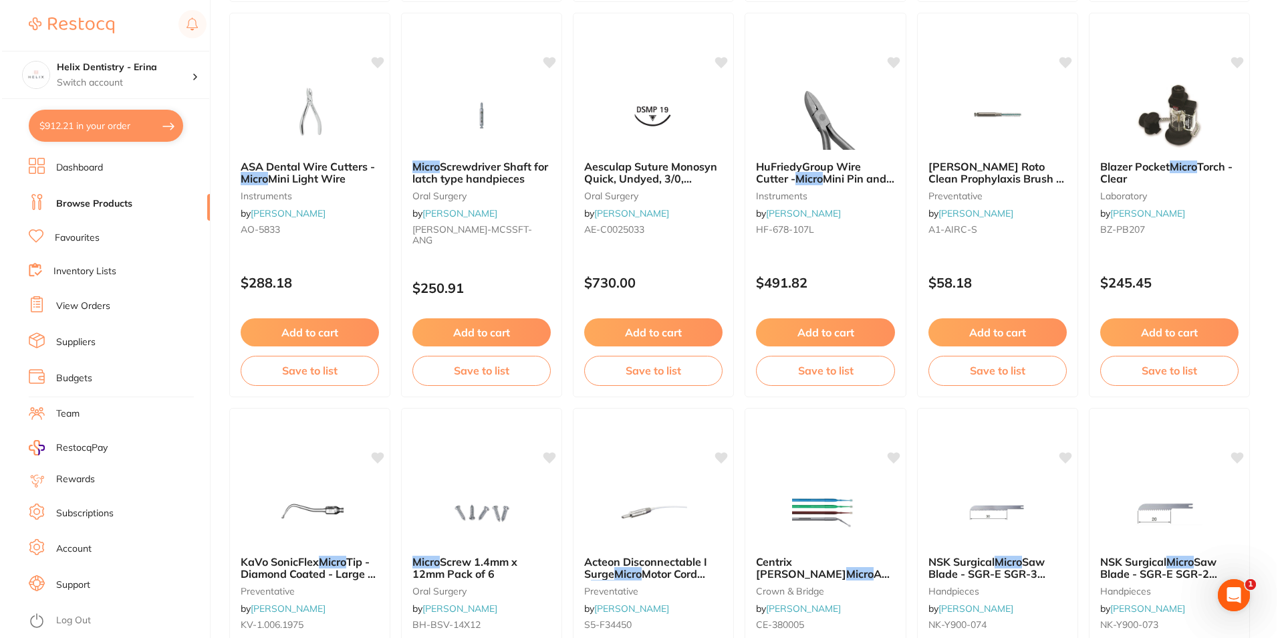
checkbox input "true"
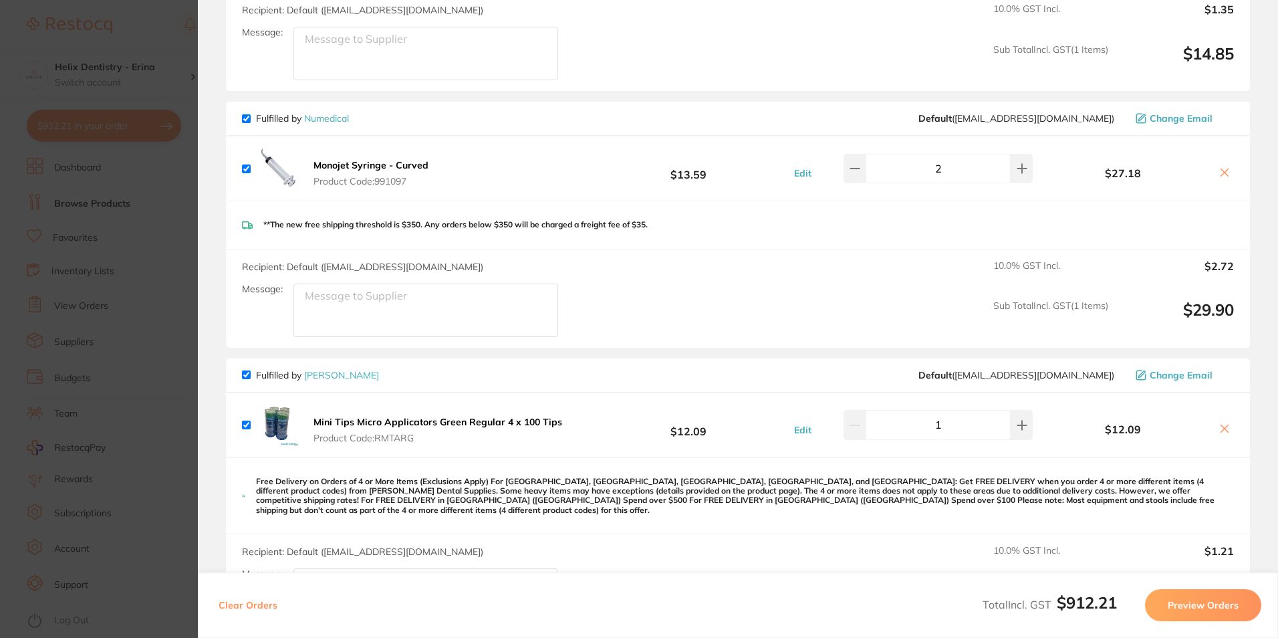
scroll to position [505, 0]
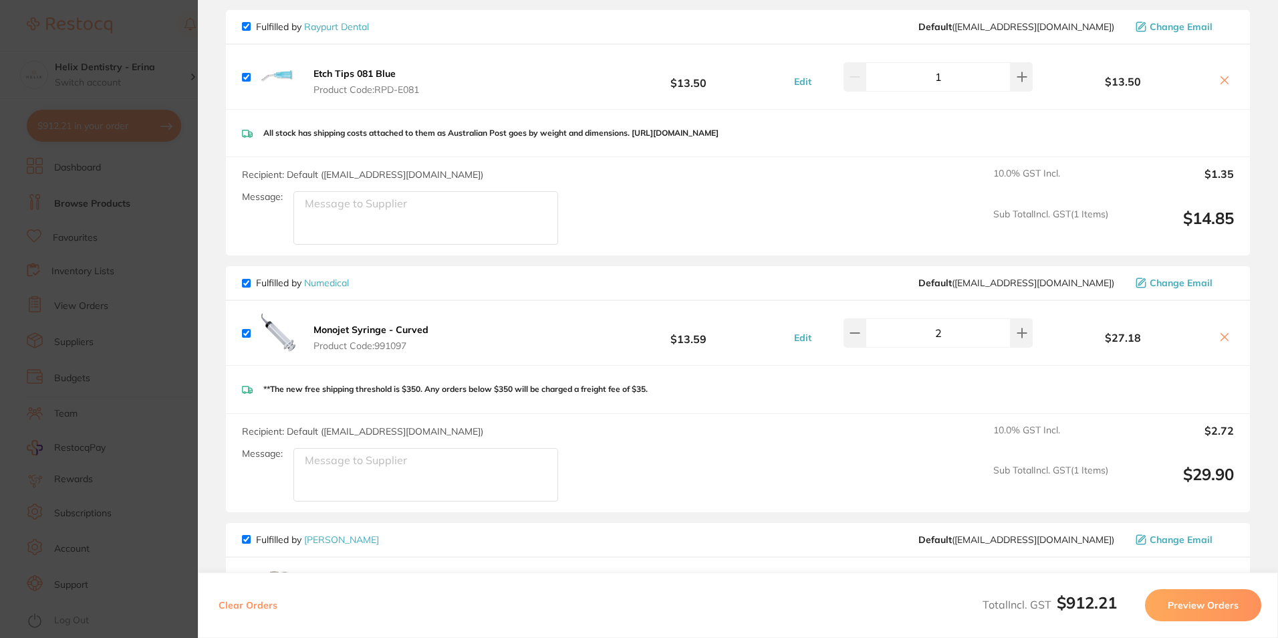
click at [108, 231] on section "Update RRP Set your pre negotiated price for this item. Item Agreed RRP (excl. …" at bounding box center [639, 319] width 1278 height 638
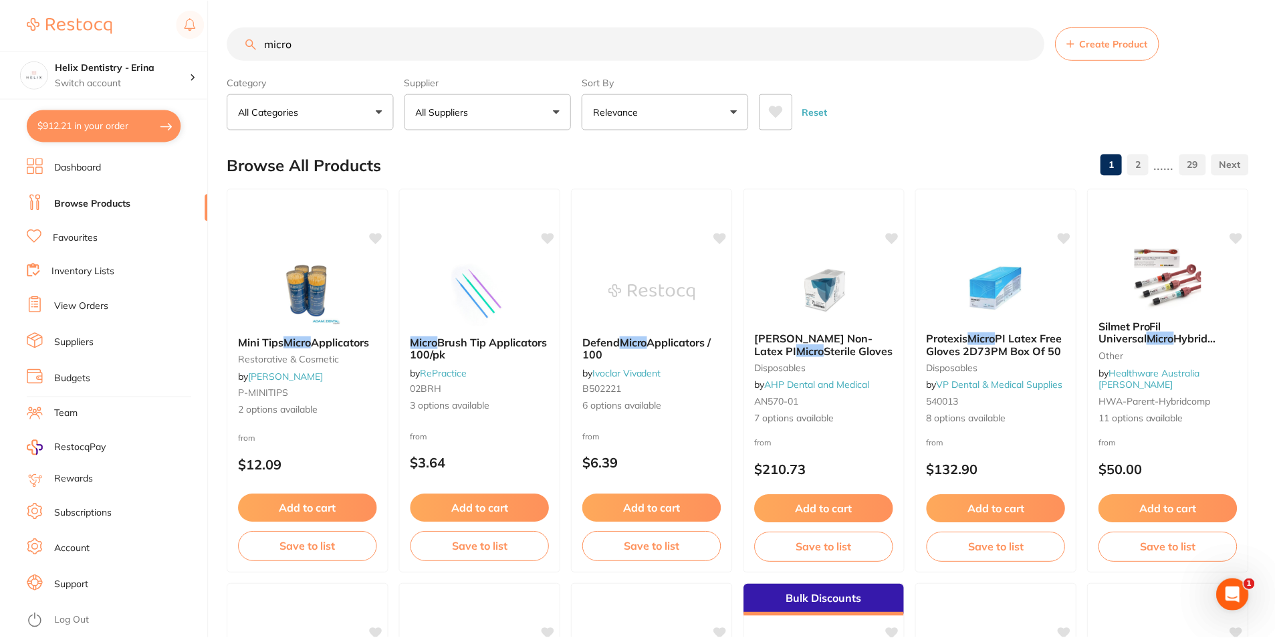
scroll to position [2942, 0]
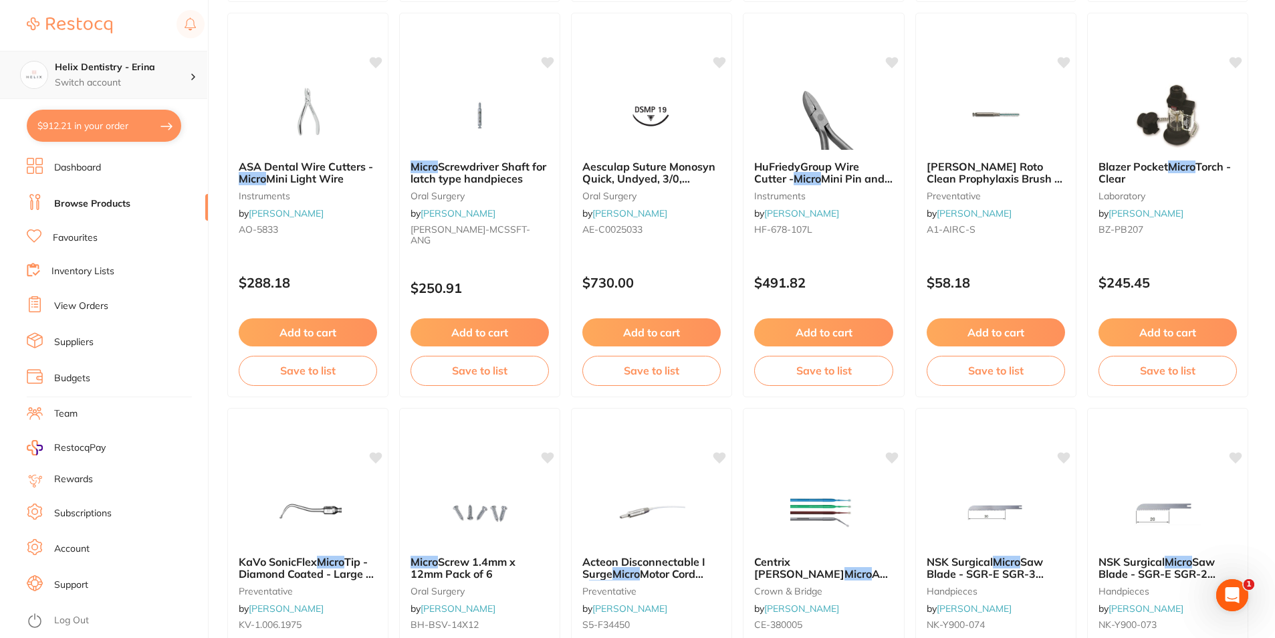
click at [147, 83] on p "Switch account" at bounding box center [122, 82] width 135 height 13
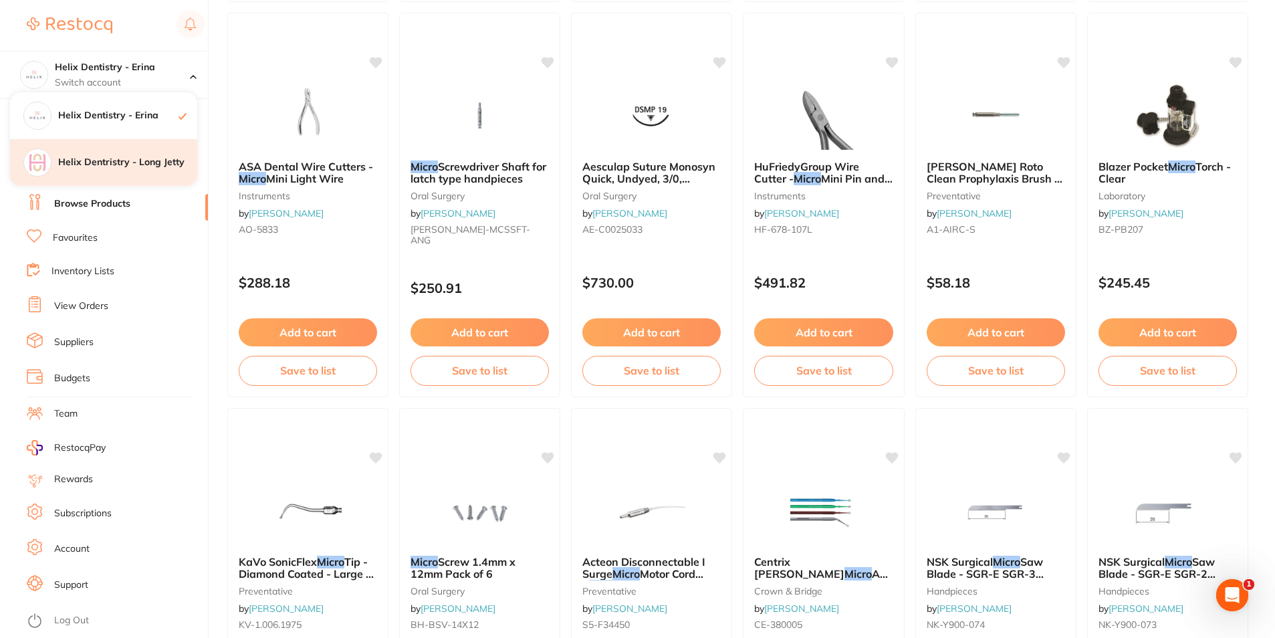
click at [140, 167] on h4 "Helix Dentristry - Long Jetty" at bounding box center [127, 162] width 139 height 13
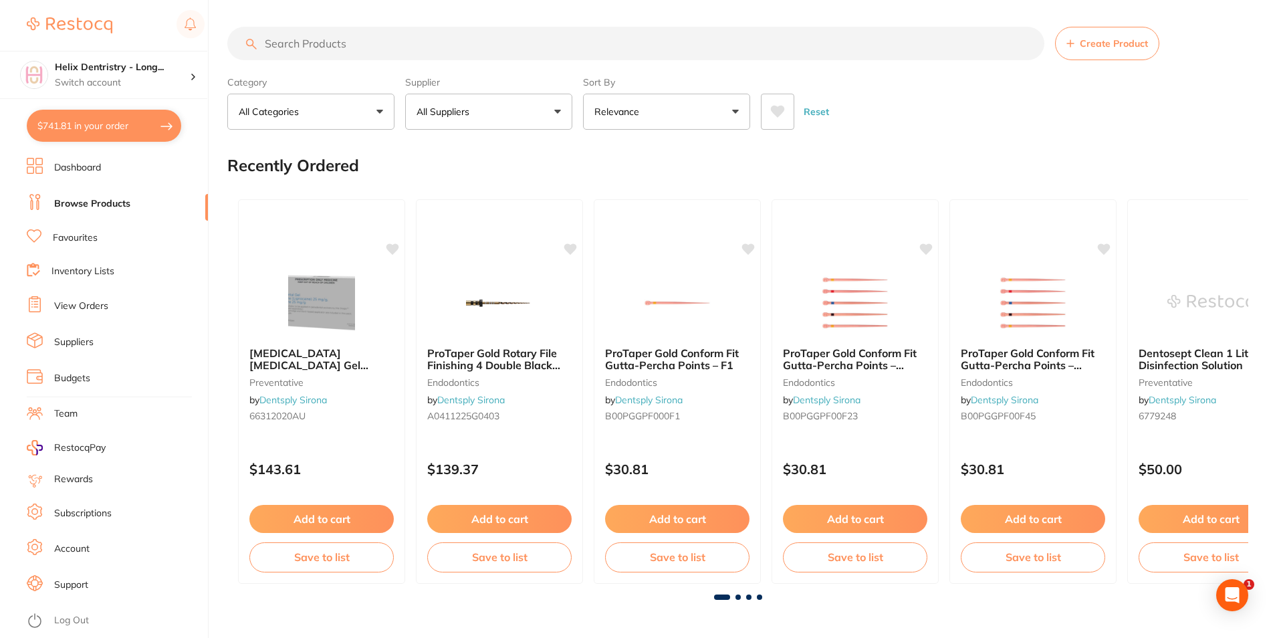
click at [120, 118] on button "$741.81 in your order" at bounding box center [104, 126] width 154 height 32
checkbox input "true"
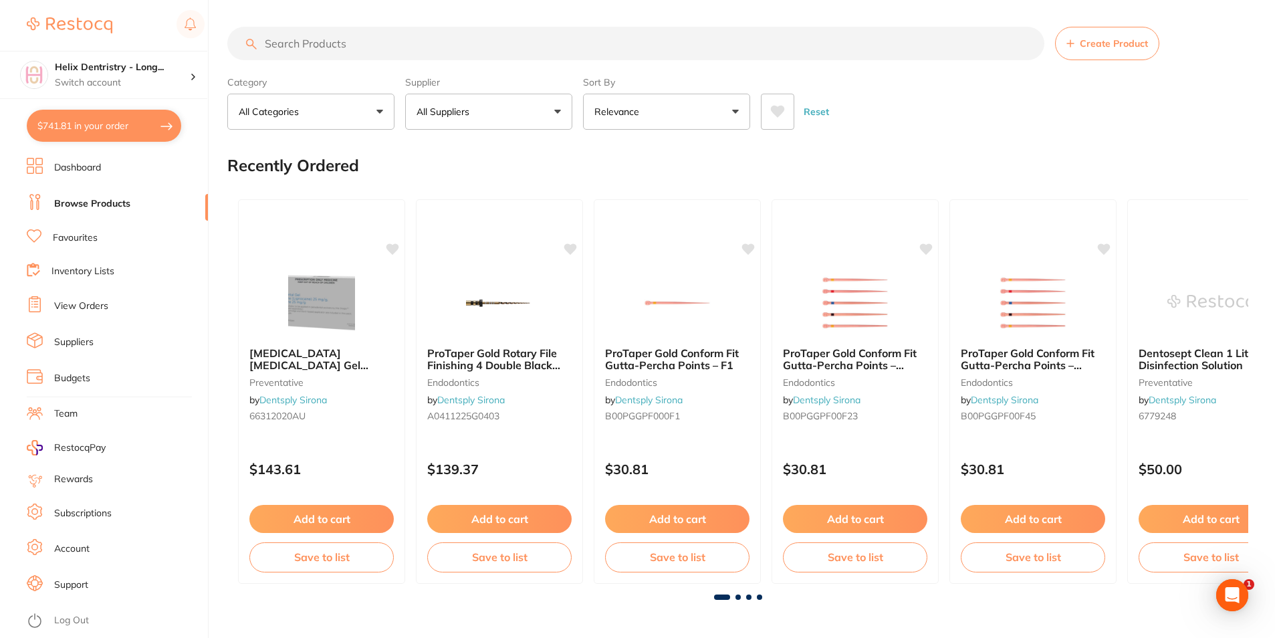
checkbox input "true"
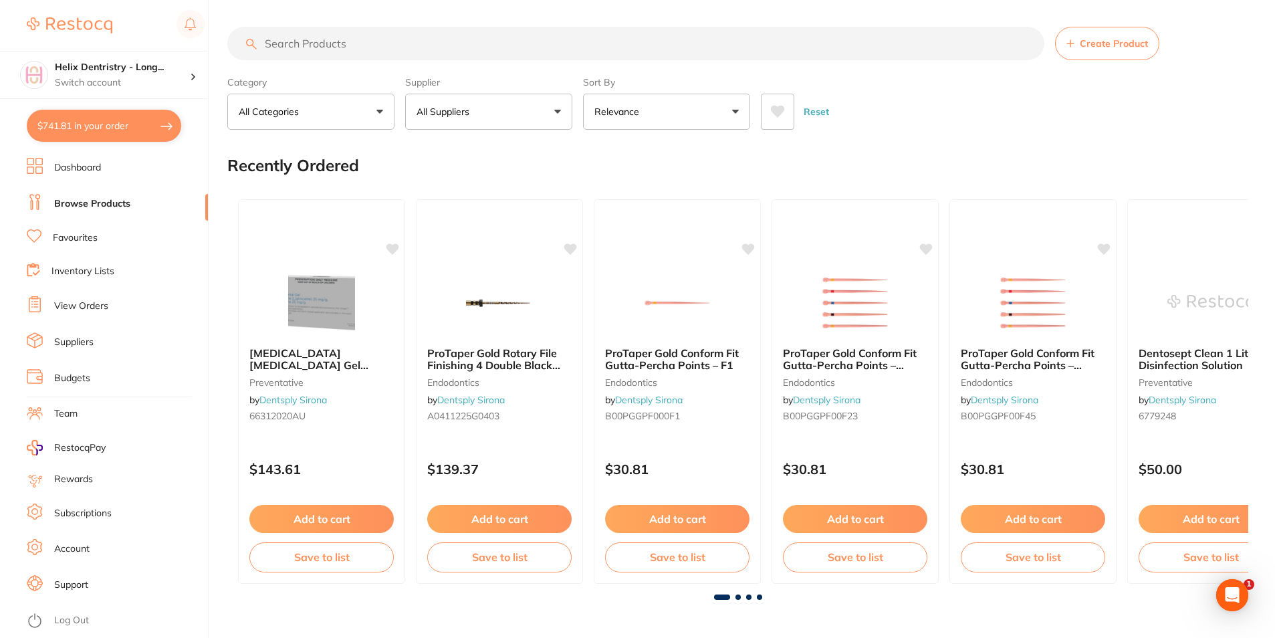
checkbox input "true"
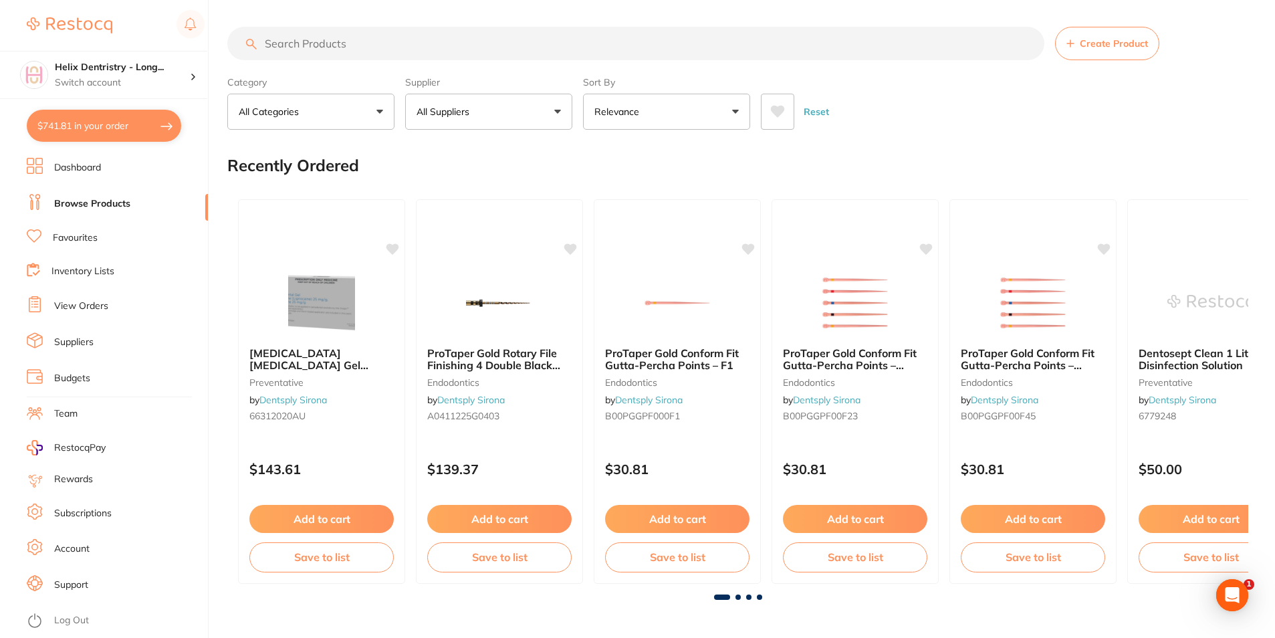
checkbox input "true"
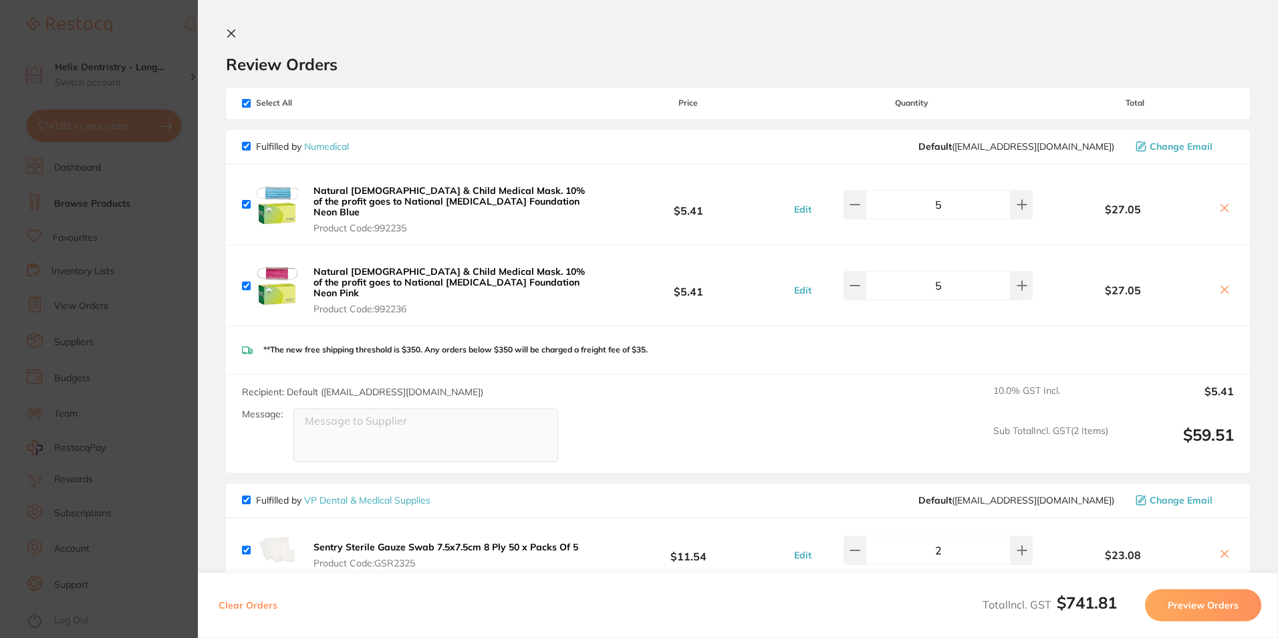
click at [187, 273] on section "Update RRP Set your pre negotiated price for this item. Item Agreed RRP (excl. …" at bounding box center [639, 319] width 1278 height 638
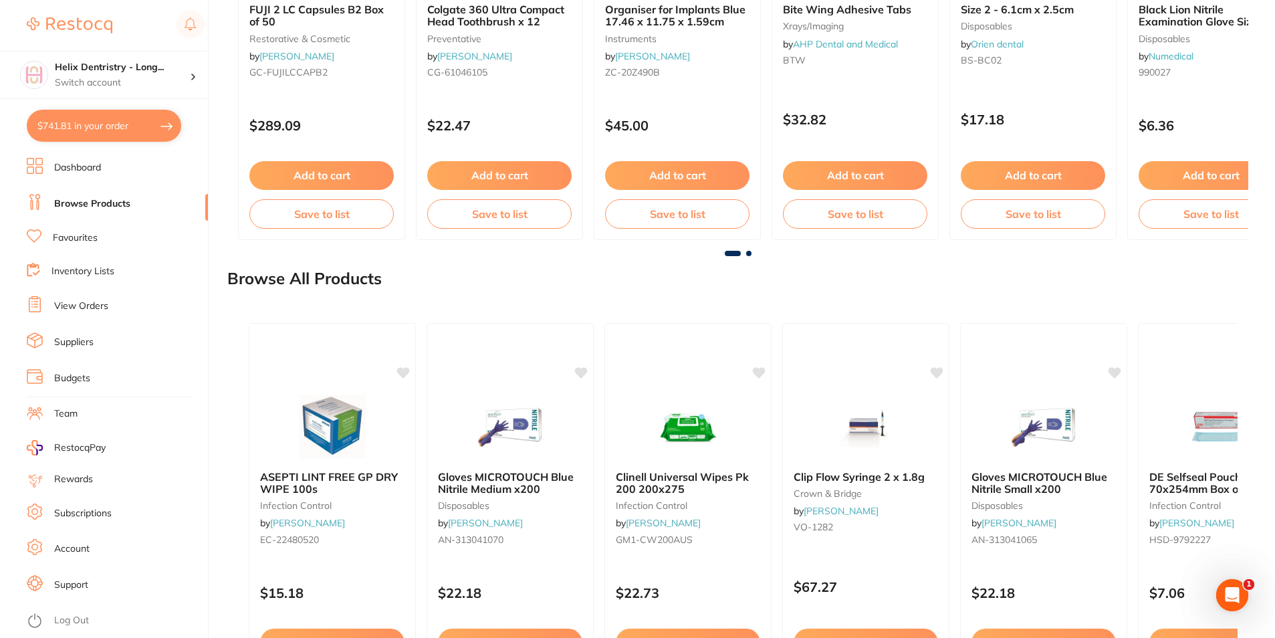
scroll to position [1104, 0]
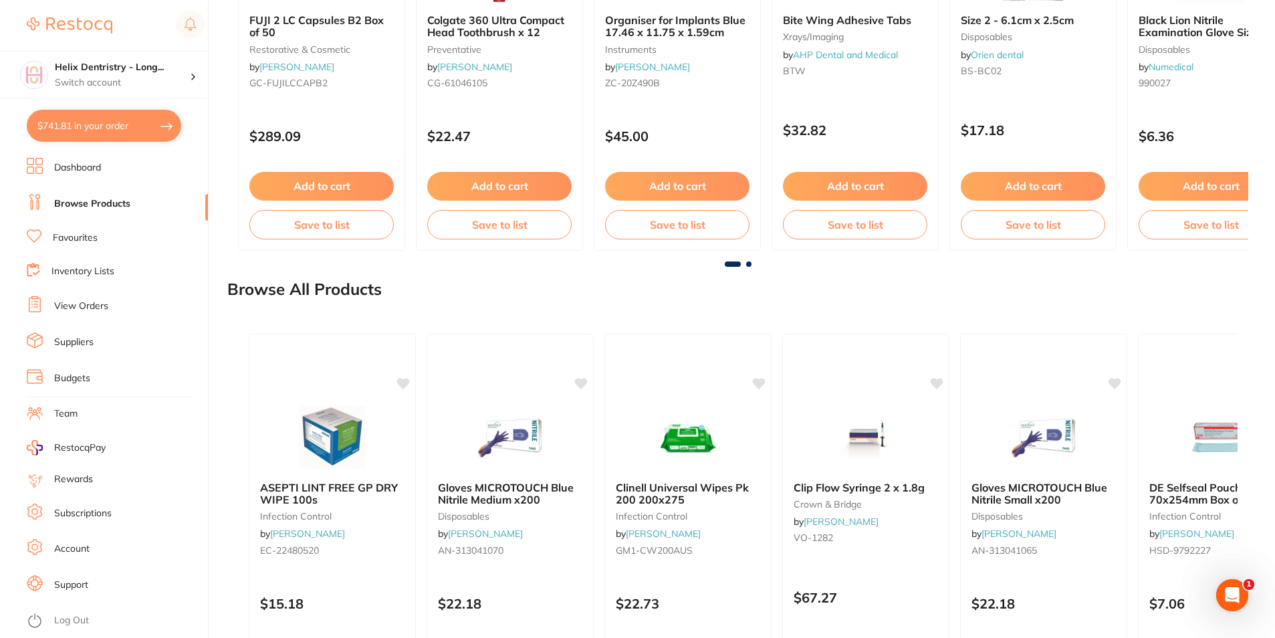
click at [76, 310] on link "View Orders" at bounding box center [81, 306] width 54 height 13
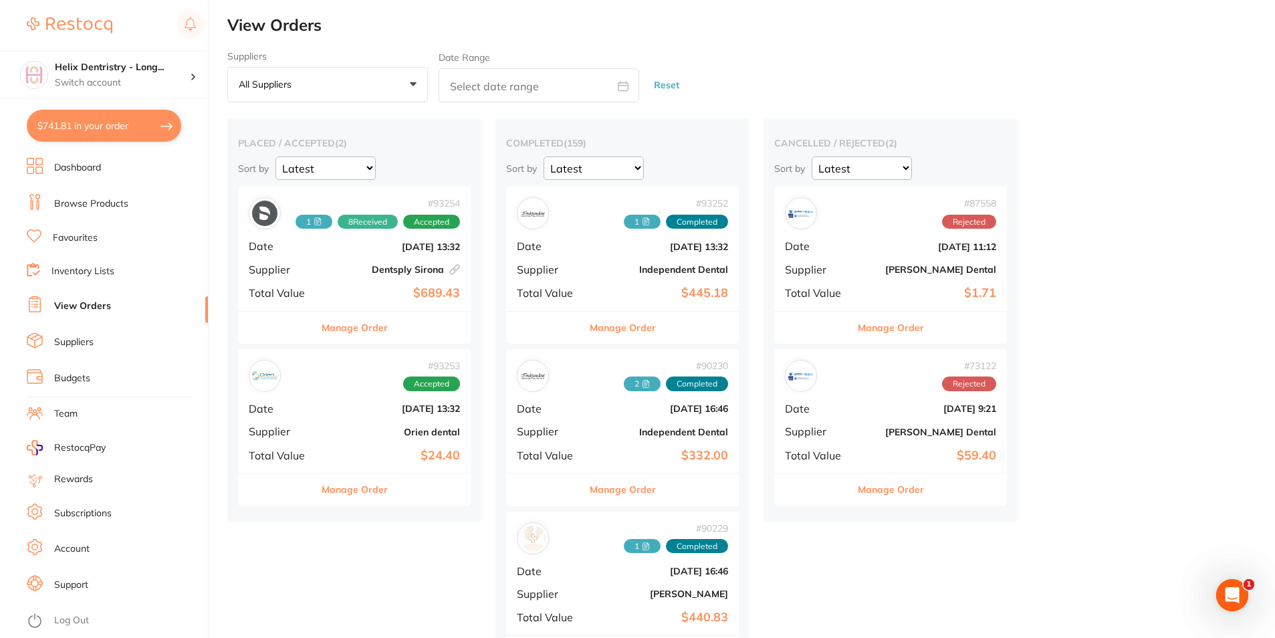
click at [109, 209] on link "Browse Products" at bounding box center [91, 203] width 74 height 13
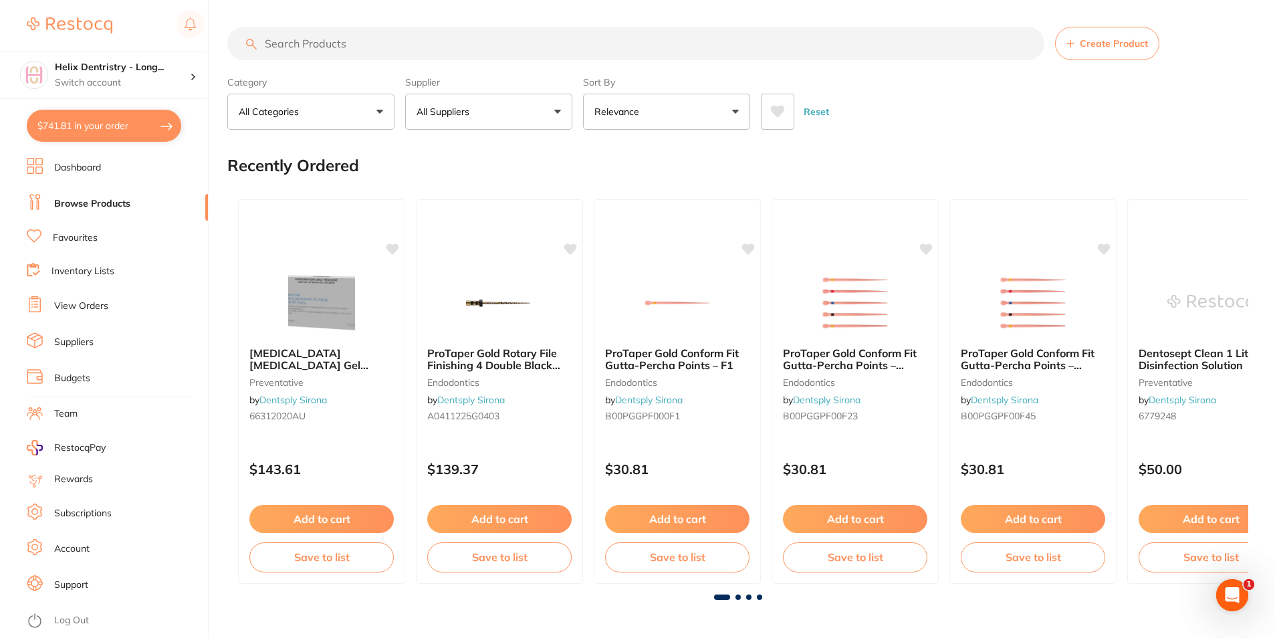
click at [371, 49] on input "search" at bounding box center [635, 43] width 817 height 33
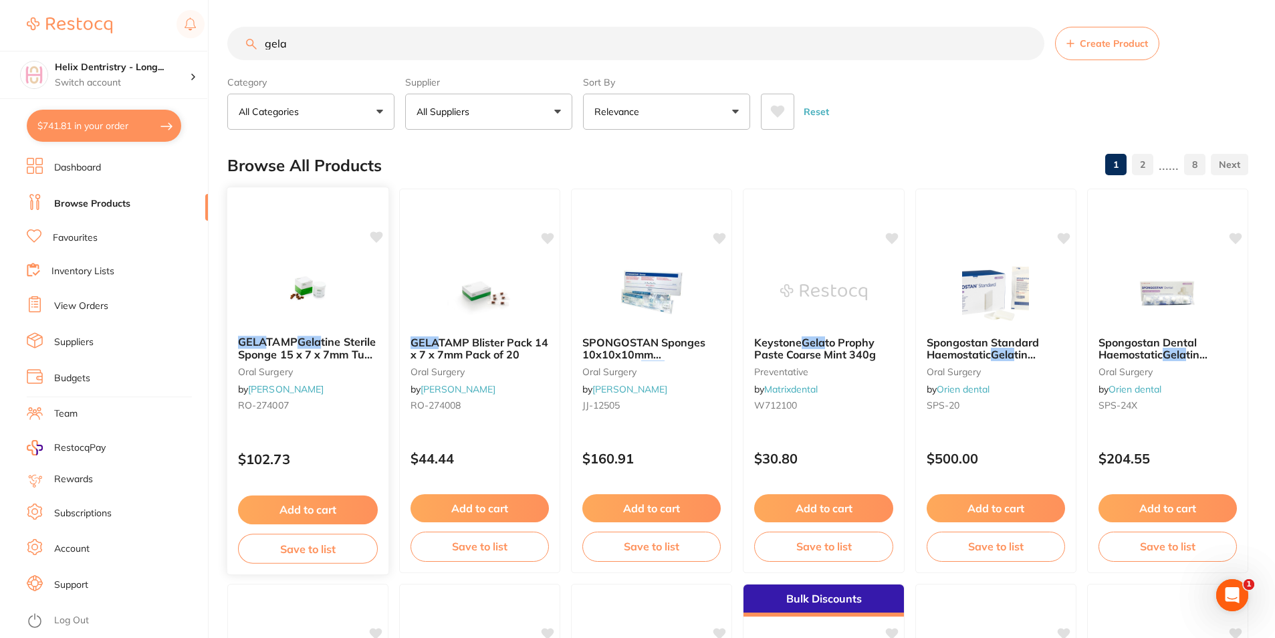
type input "gela"
click at [325, 517] on button "Add to cart" at bounding box center [308, 509] width 140 height 29
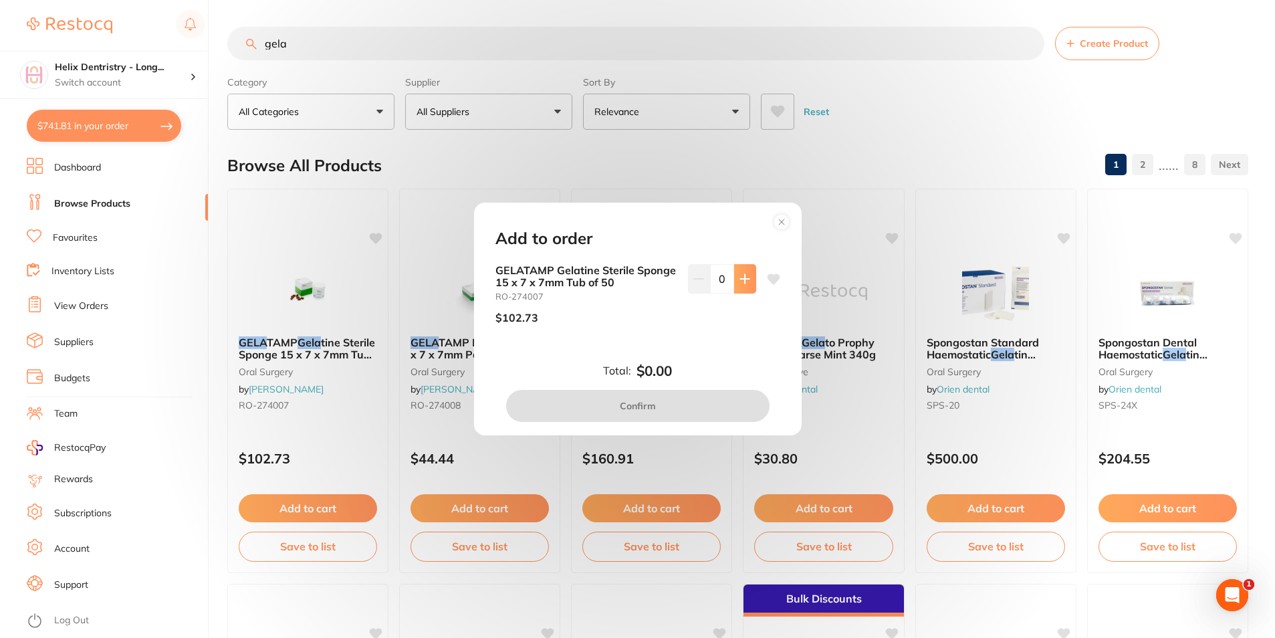
click at [742, 277] on icon at bounding box center [744, 278] width 9 height 9
type input "1"
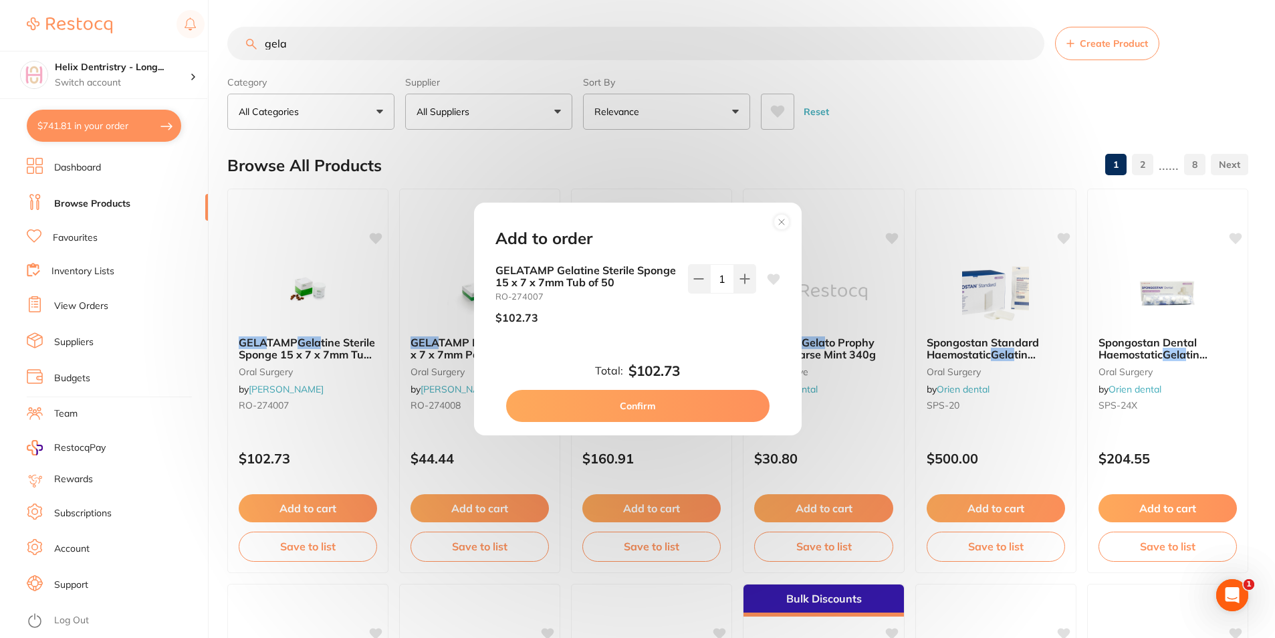
click at [647, 414] on button "Confirm" at bounding box center [637, 406] width 263 height 32
checkbox input "false"
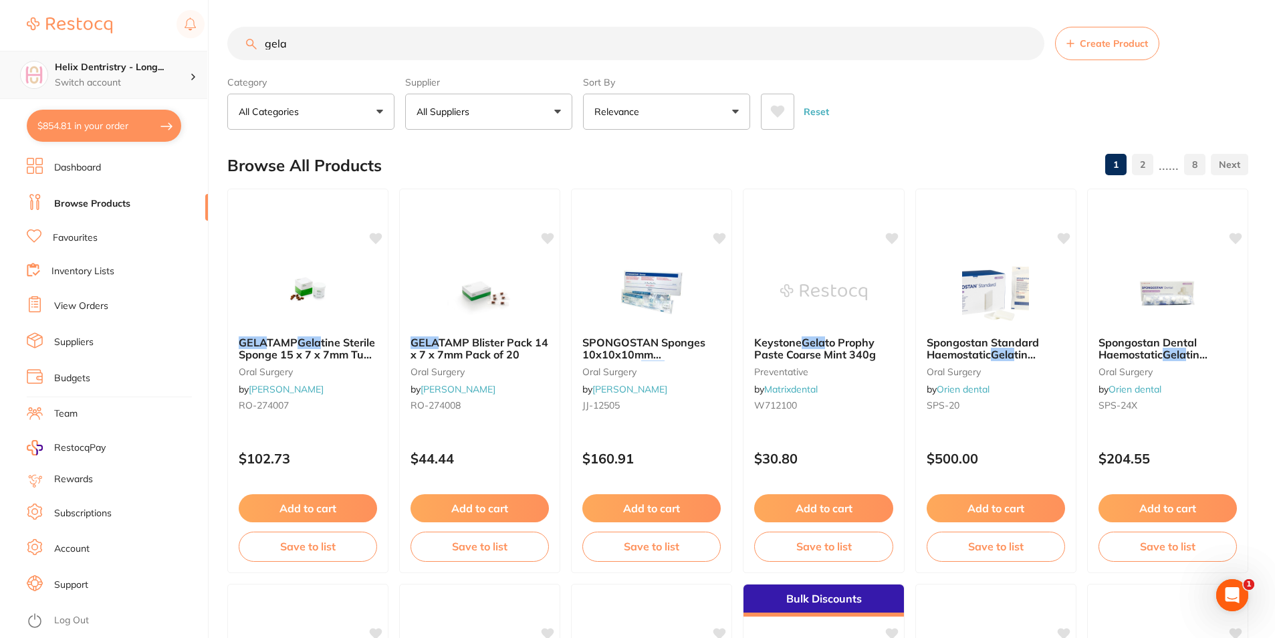
click at [172, 81] on p "Switch account" at bounding box center [122, 82] width 135 height 13
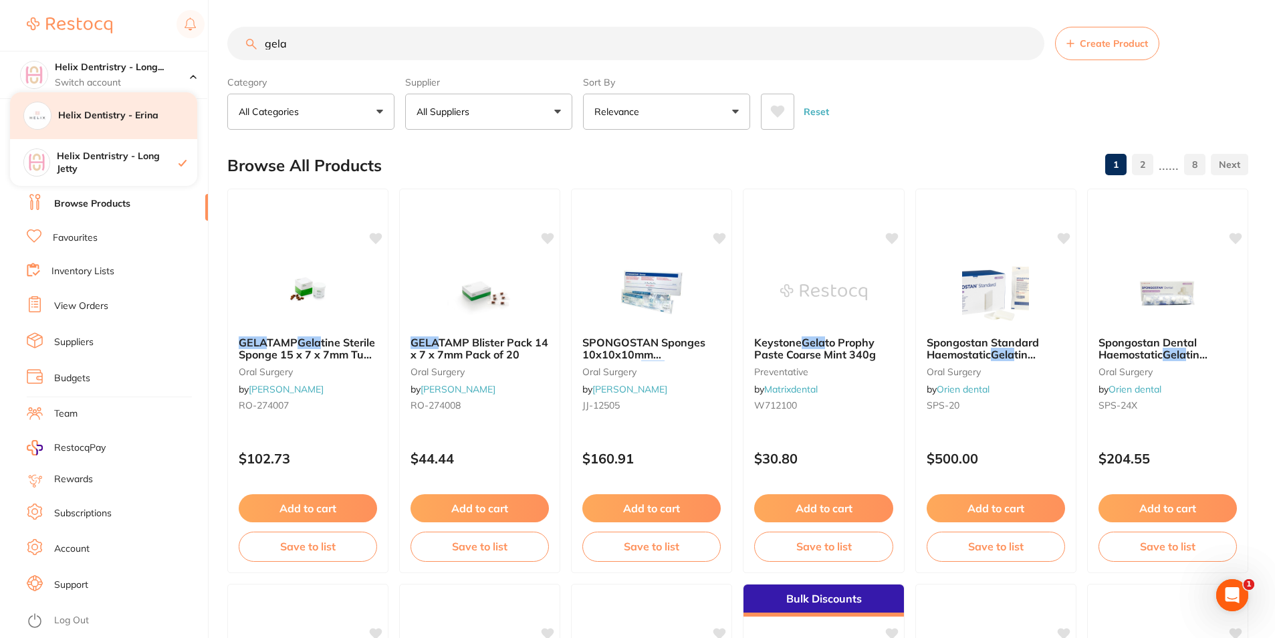
click at [152, 129] on div "Helix Dentistry - Erina" at bounding box center [103, 115] width 187 height 47
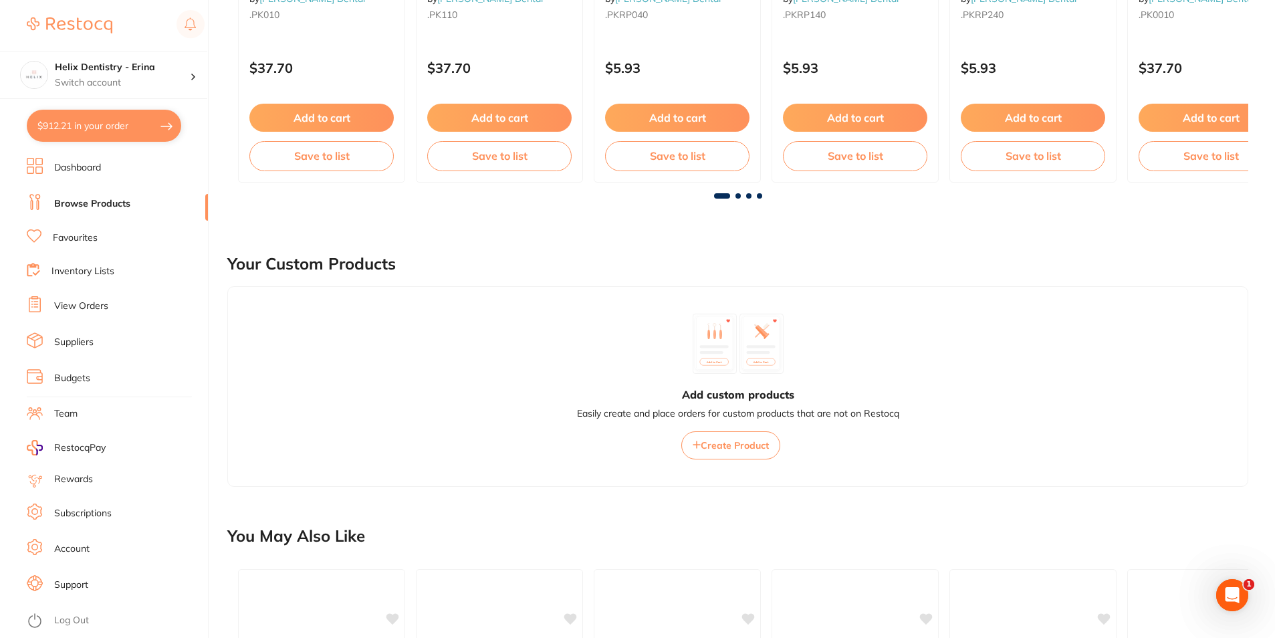
click at [136, 139] on button "$912.21 in your order" at bounding box center [104, 126] width 154 height 32
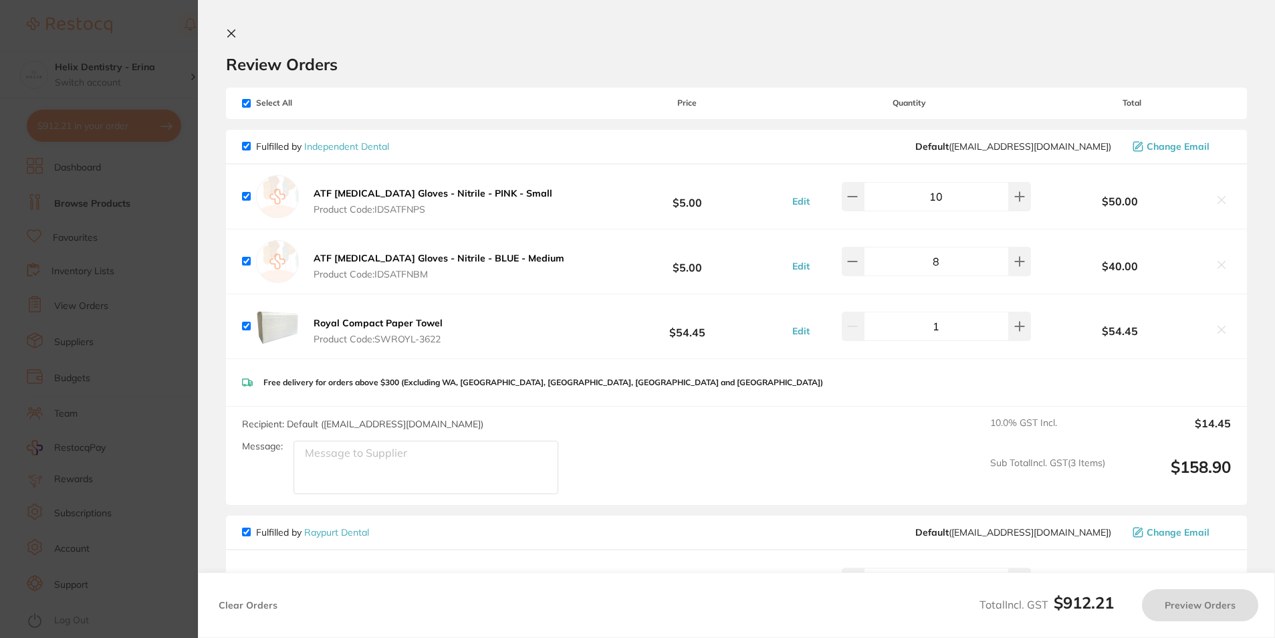
checkbox input "true"
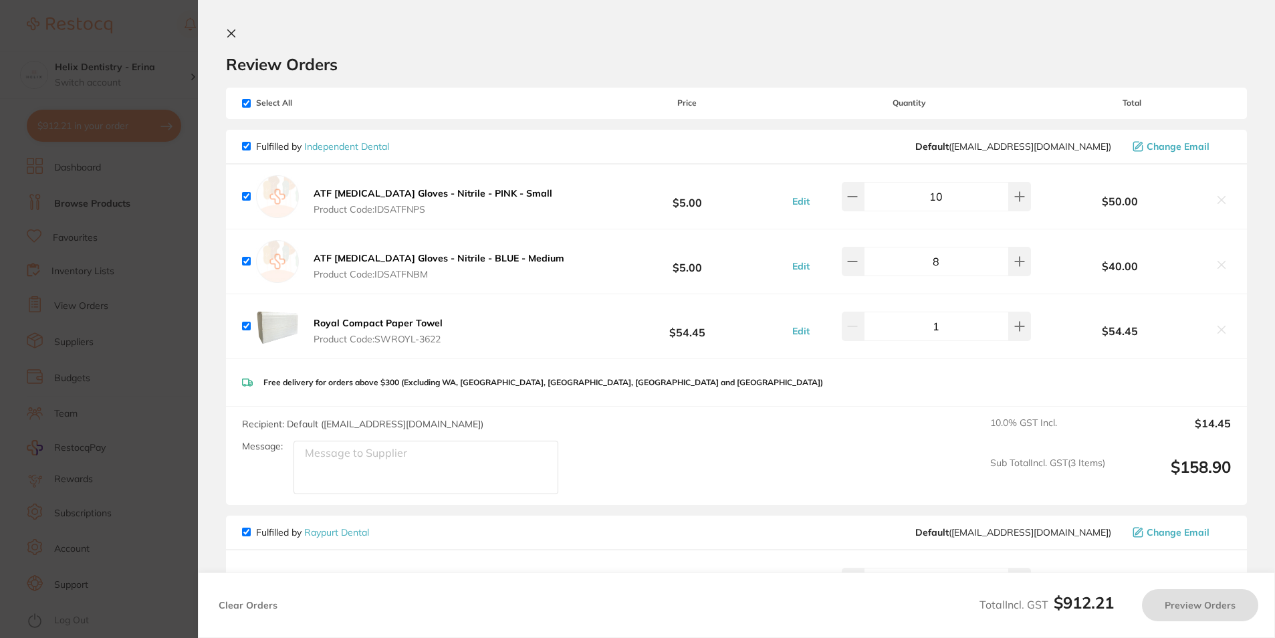
checkbox input "true"
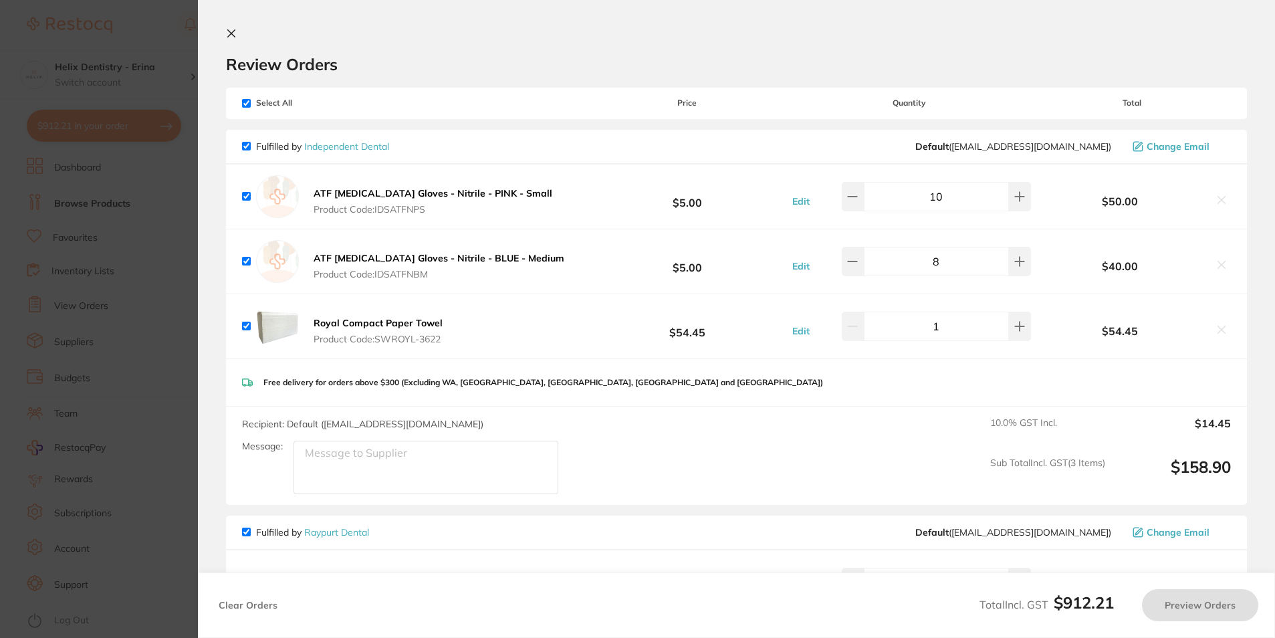
checkbox input "true"
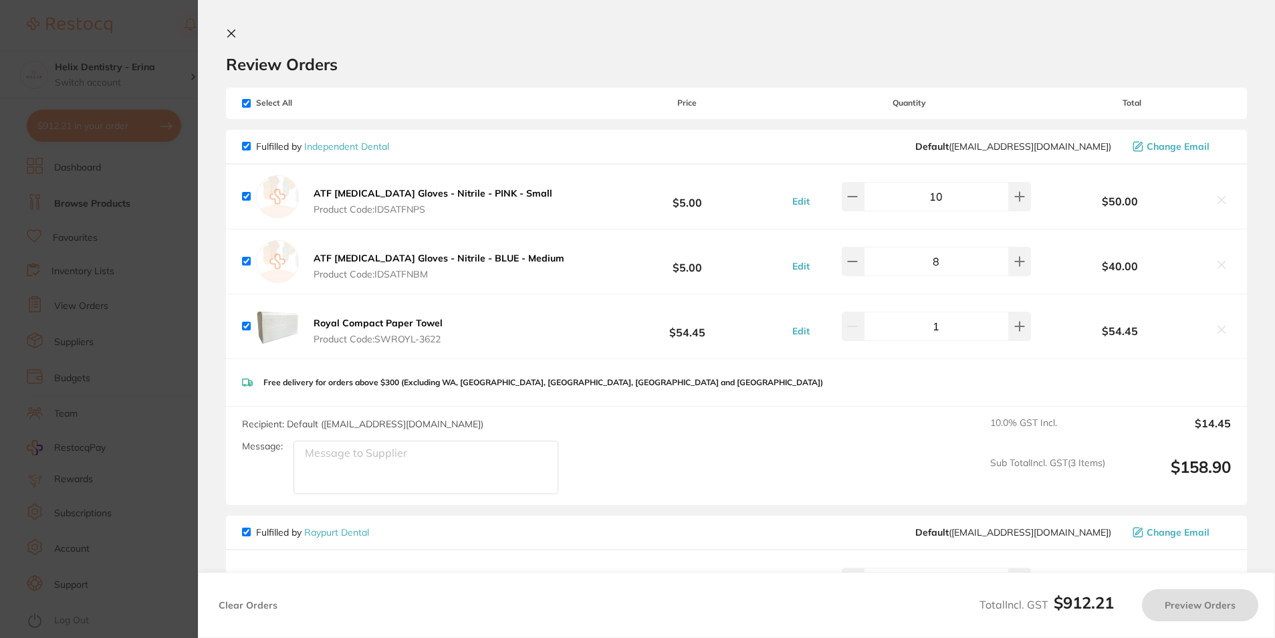
checkbox input "true"
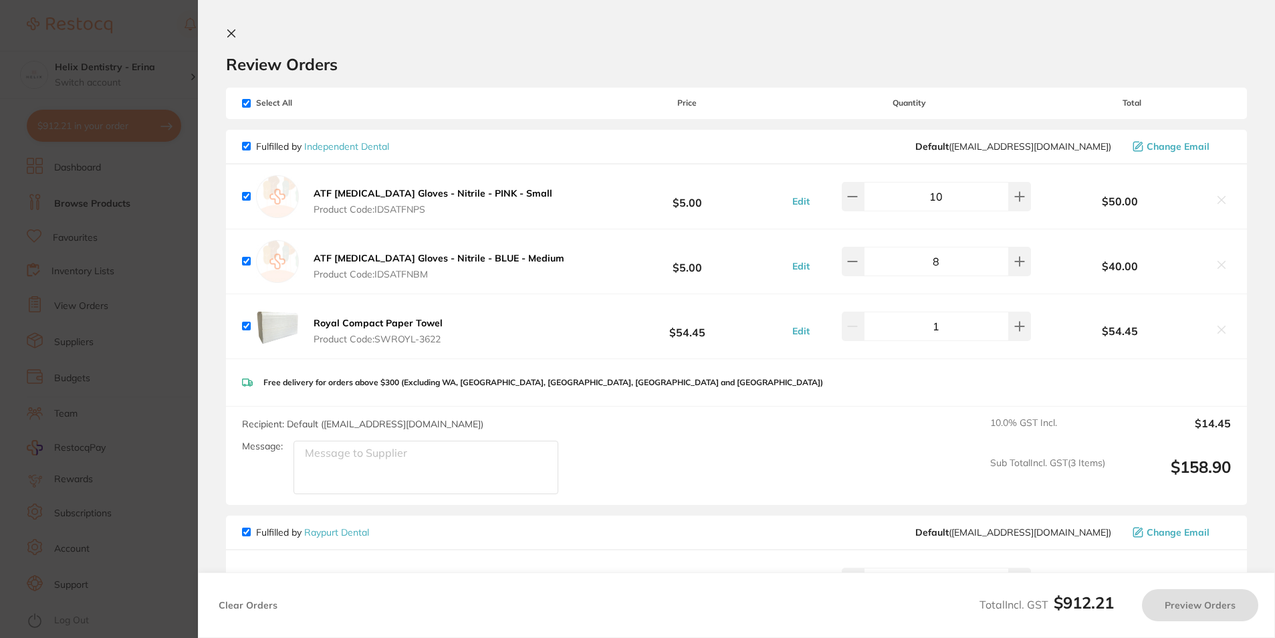
checkbox input "true"
click at [134, 346] on section "Update RRP Set your pre negotiated price for this item. Item Agreed RRP (excl. …" at bounding box center [639, 319] width 1278 height 638
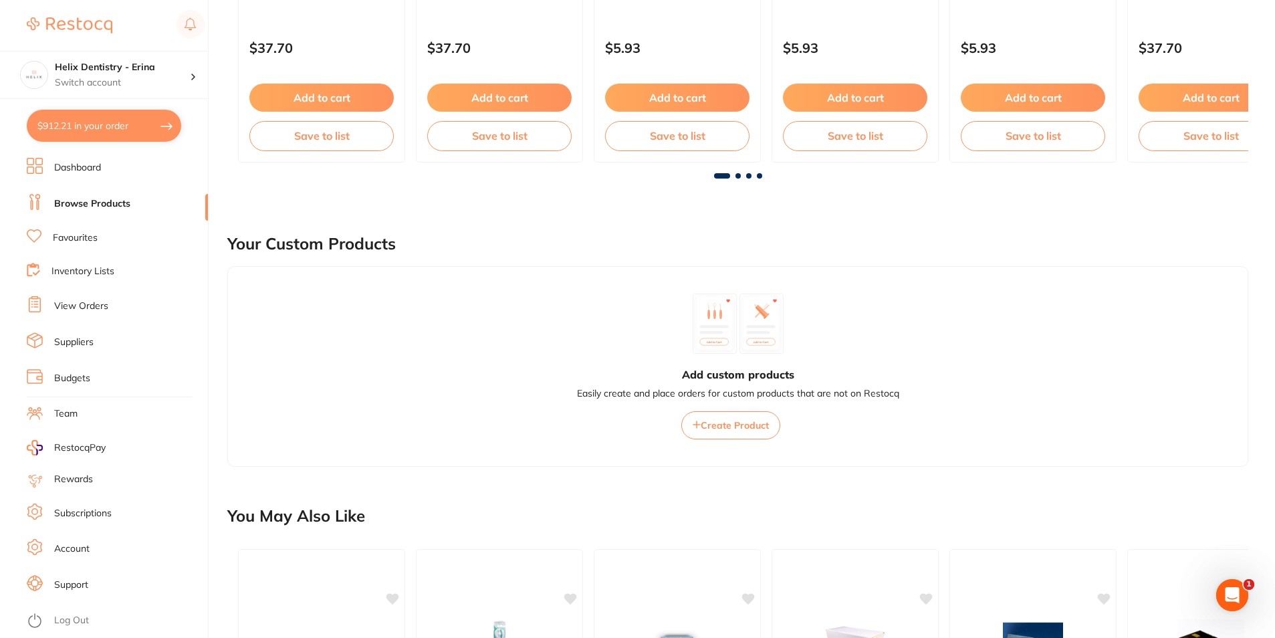
scroll to position [602, 0]
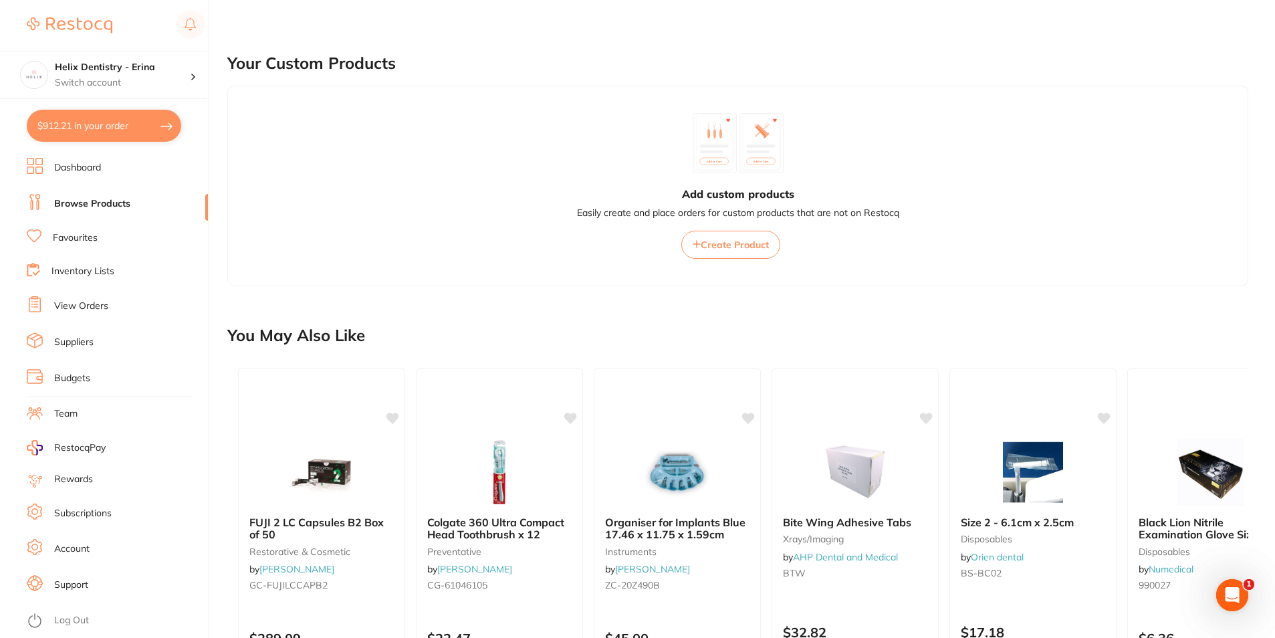
click at [92, 270] on link "Inventory Lists" at bounding box center [82, 271] width 63 height 13
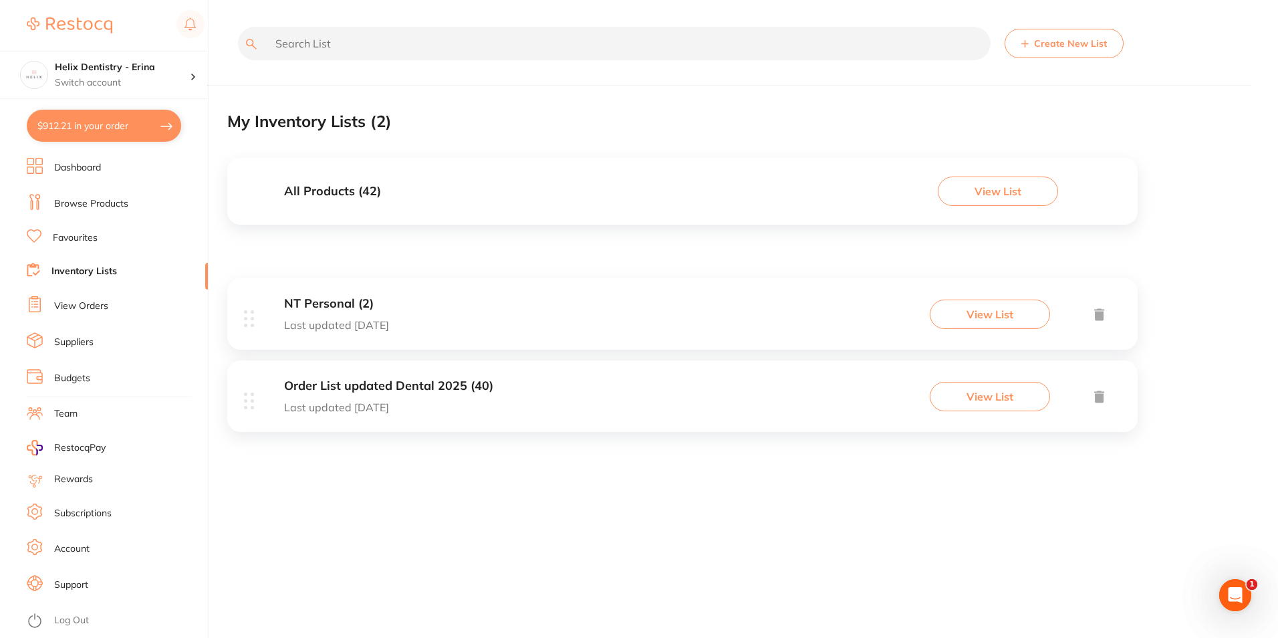
click at [511, 329] on div "NT Personal (2) Last updated [DATE] View List" at bounding box center [682, 314] width 911 height 72
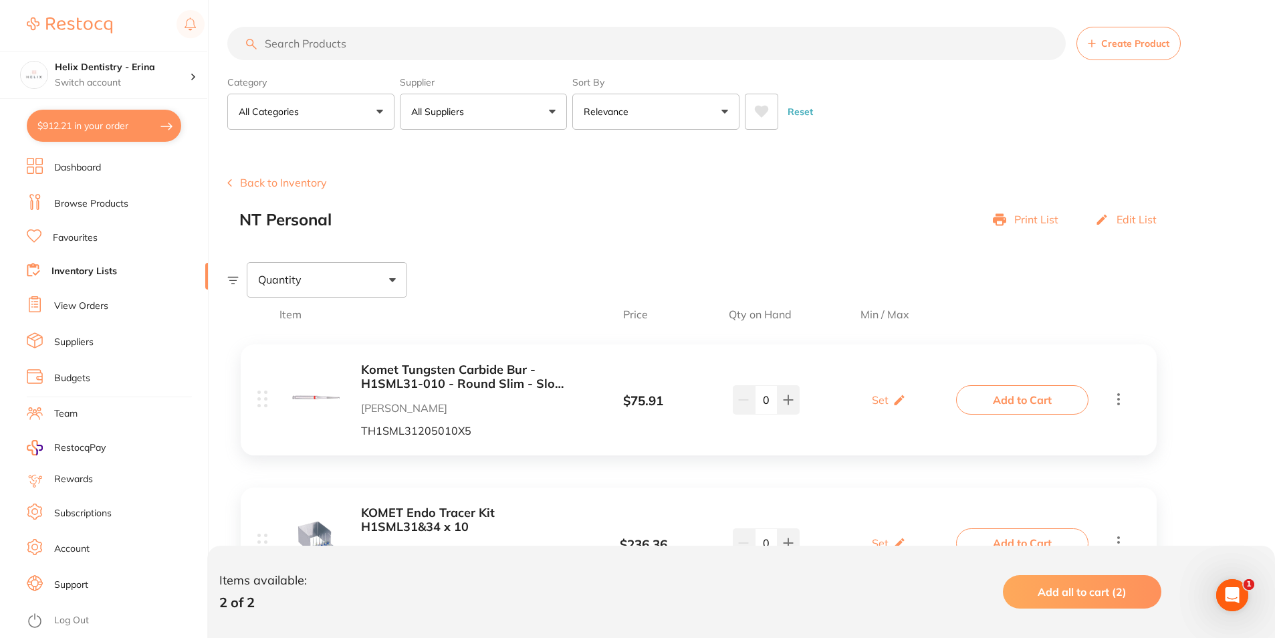
scroll to position [92, 0]
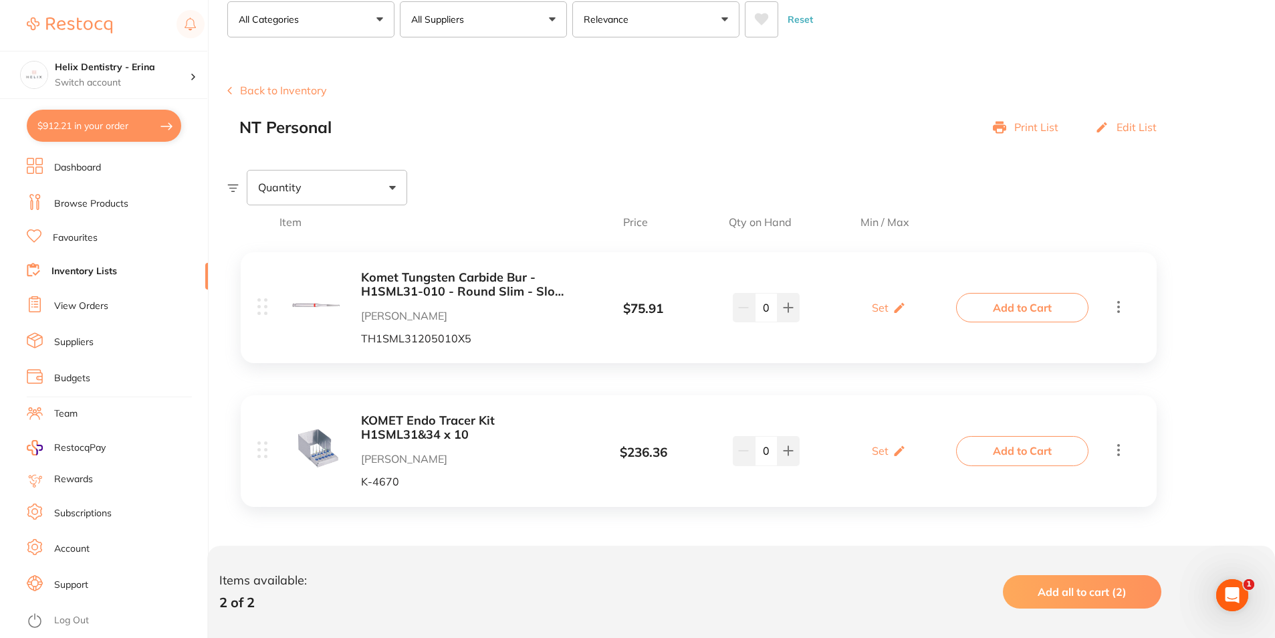
click at [144, 174] on li "Dashboard" at bounding box center [117, 168] width 181 height 20
